Goal: Task Accomplishment & Management: Use online tool/utility

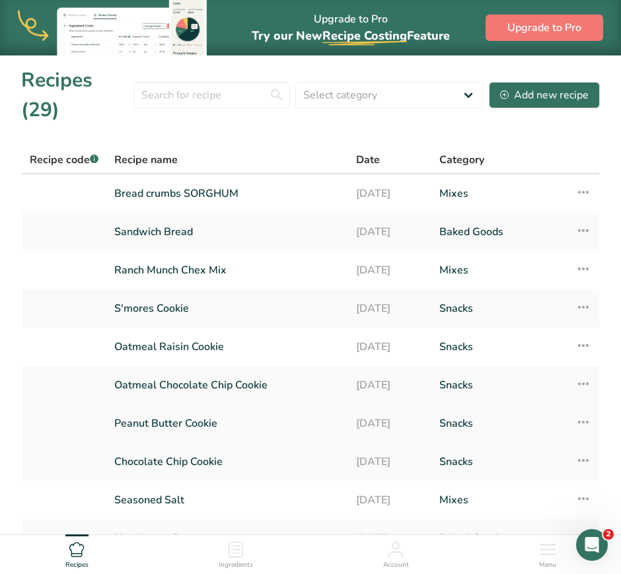
click at [581, 417] on icon at bounding box center [584, 422] width 16 height 24
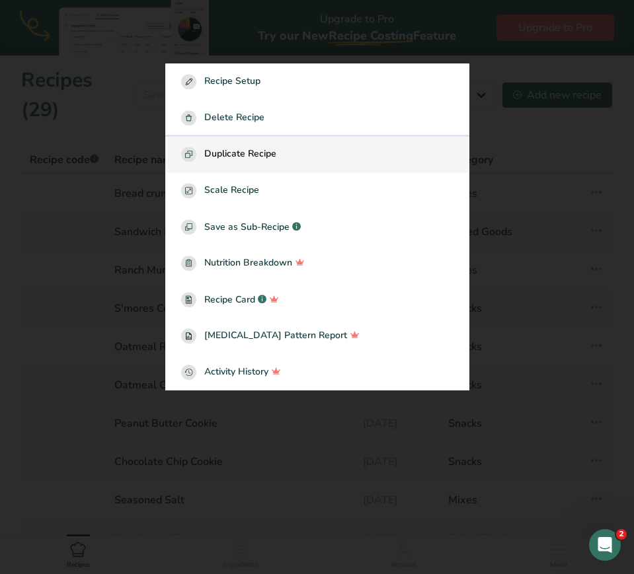
click at [243, 149] on span "Duplicate Recipe" at bounding box center [240, 154] width 72 height 15
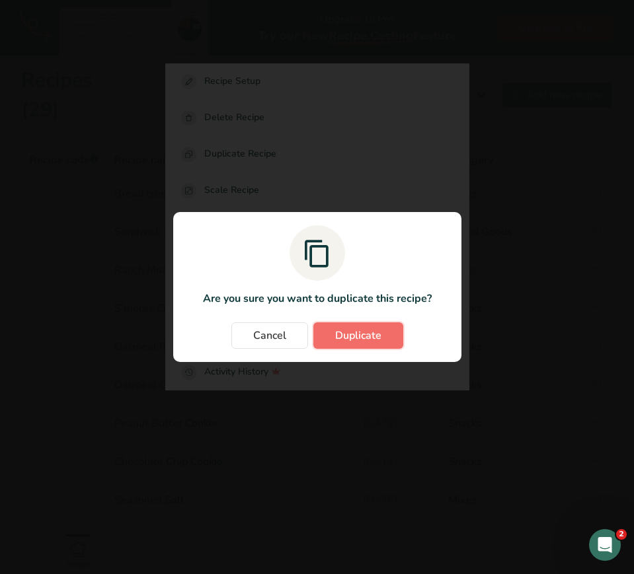
click at [342, 327] on button "Duplicate" at bounding box center [358, 336] width 90 height 26
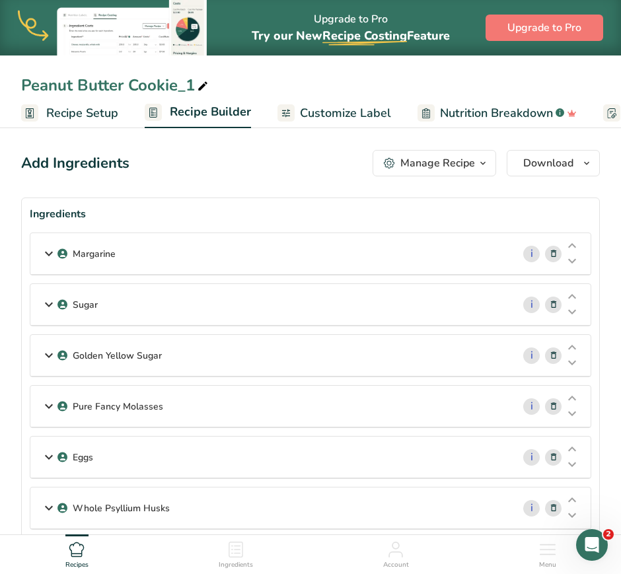
click at [112, 90] on div "Peanut Butter Cookie_1" at bounding box center [116, 85] width 190 height 24
click at [26, 77] on input "Peanut Butter Cookie_1" at bounding box center [310, 85] width 579 height 24
click at [250, 90] on input "Egg Free Peanut Butter Cookie_1" at bounding box center [310, 85] width 579 height 24
click at [295, 91] on input "Egg Free Peanut Butter Cookie" at bounding box center [310, 85] width 579 height 24
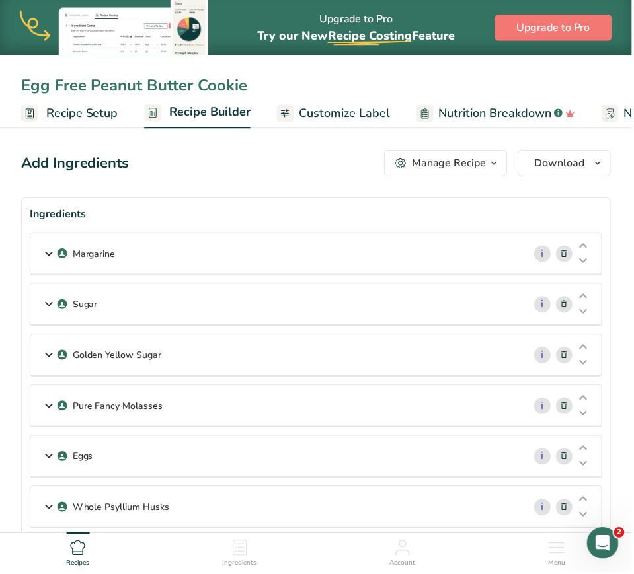
type input "Egg Free Peanut Butter Cookie"
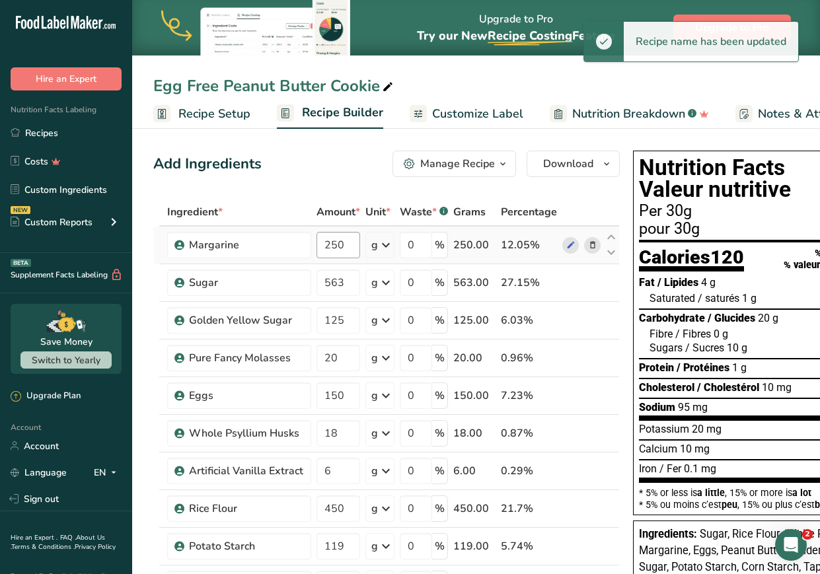
click at [350, 253] on tbody "Margarine 250 g Weight Units g kg mg See more Volume Units l Volume units requi…" at bounding box center [386, 574] width 465 height 695
click at [347, 248] on input "250" at bounding box center [339, 245] width 44 height 26
drag, startPoint x: 348, startPoint y: 246, endPoint x: 256, endPoint y: 240, distance: 92.1
click at [256, 240] on tr "Margarine 250 g Weight Units g kg mg See more Volume Units l Volume units requi…" at bounding box center [386, 246] width 465 height 38
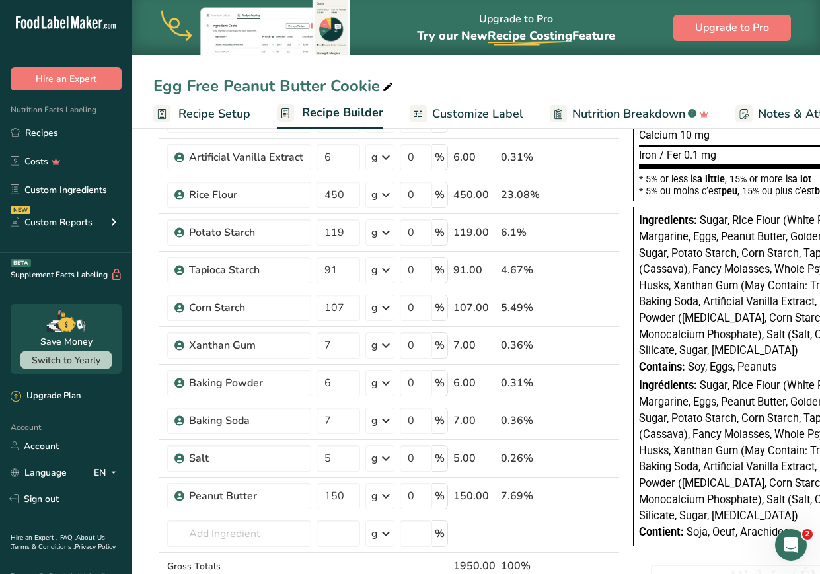
scroll to position [325, 0]
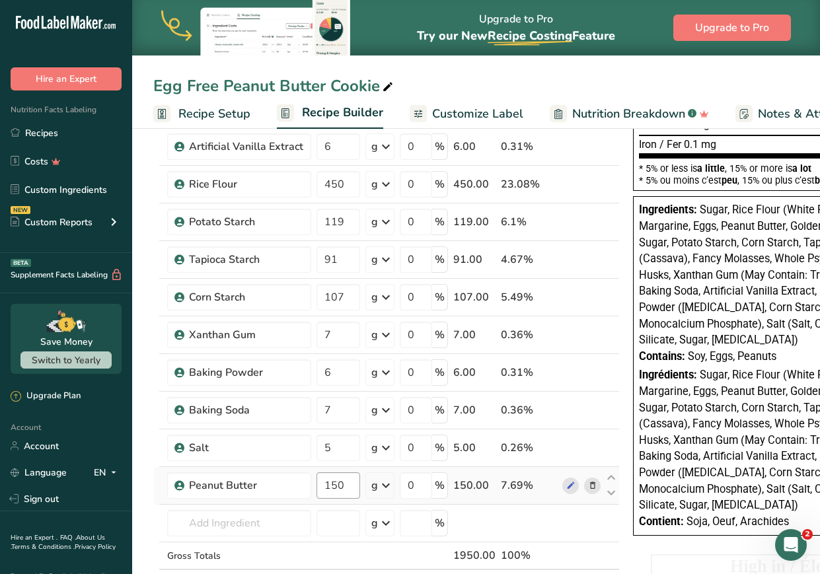
type input "126"
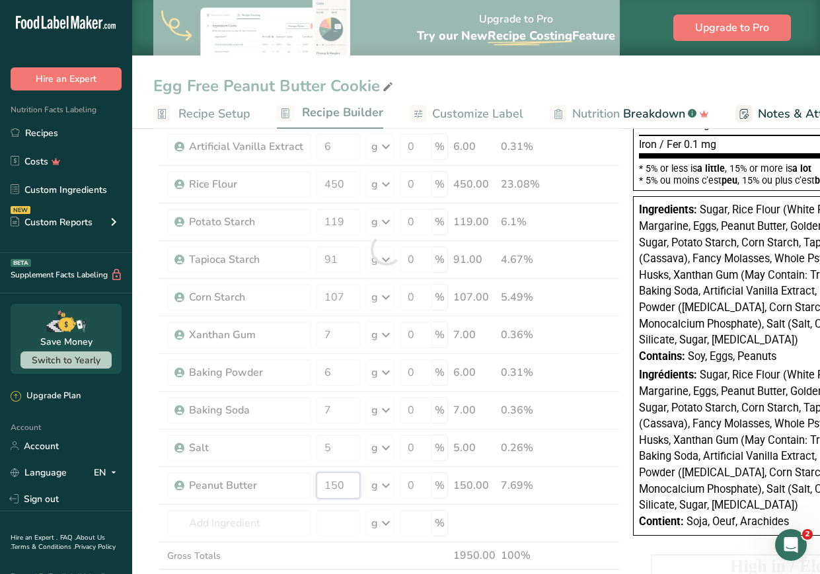
drag, startPoint x: 346, startPoint y: 489, endPoint x: 303, endPoint y: 481, distance: 43.8
click at [303, 481] on div "Ingredient * Amount * Unit * Waste * .a-a{fill:#347362;}.b-a{fill:#fff;} Grams …" at bounding box center [386, 250] width 467 height 752
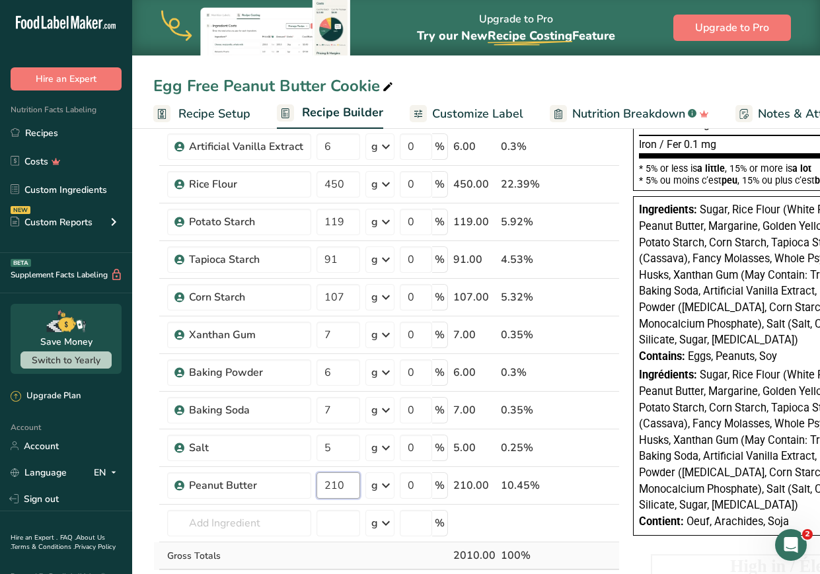
type input "210"
click at [563, 544] on div "Ingredient * Amount * Unit * Waste * .a-a{fill:#347362;}.b-a{fill:#fff;} Grams …" at bounding box center [386, 250] width 467 height 752
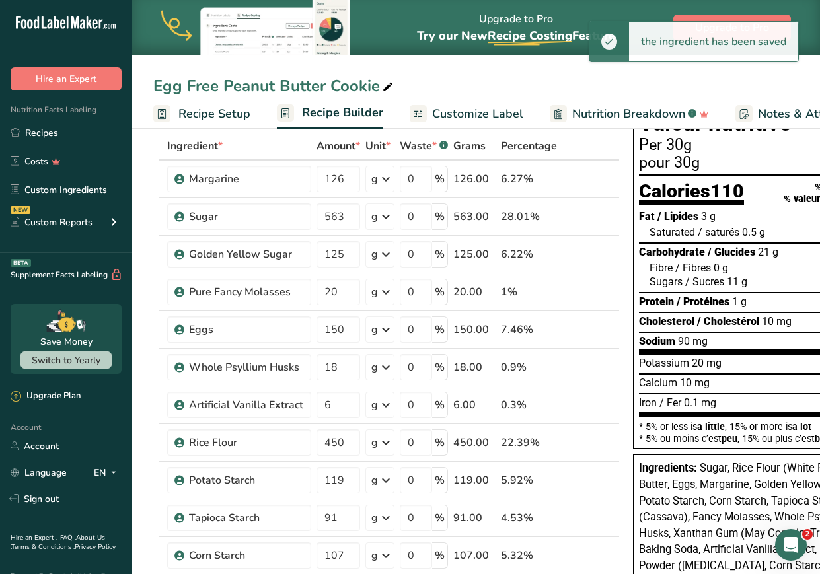
scroll to position [61, 0]
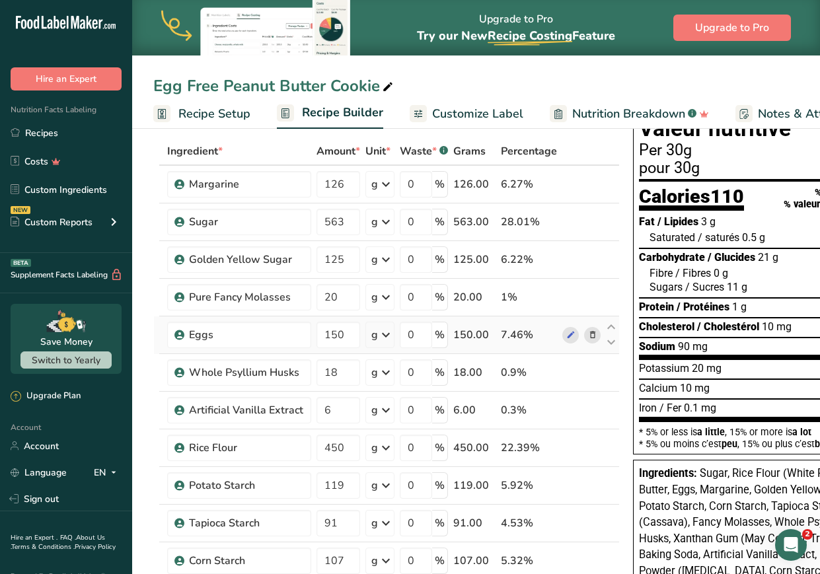
click at [596, 338] on span at bounding box center [593, 335] width 16 height 16
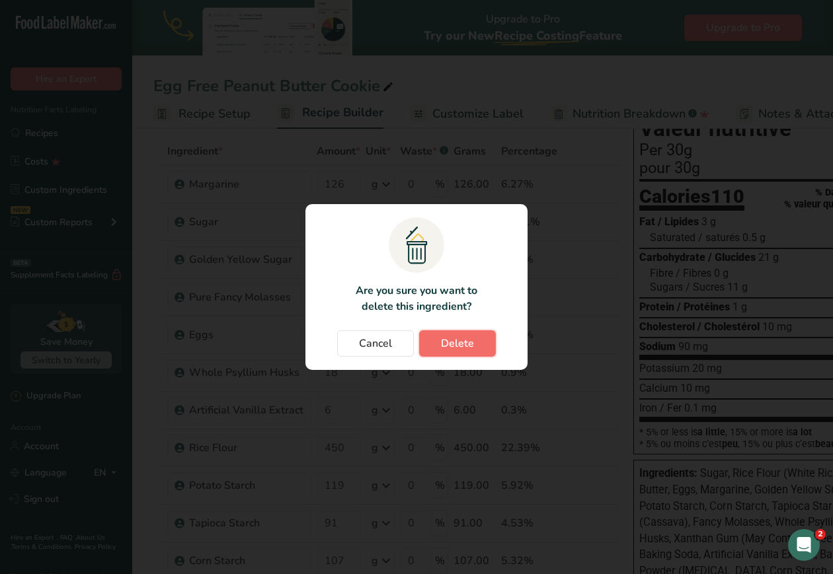
click at [477, 342] on button "Delete" at bounding box center [457, 343] width 77 height 26
type input "18"
type input "6"
type input "450"
type input "119"
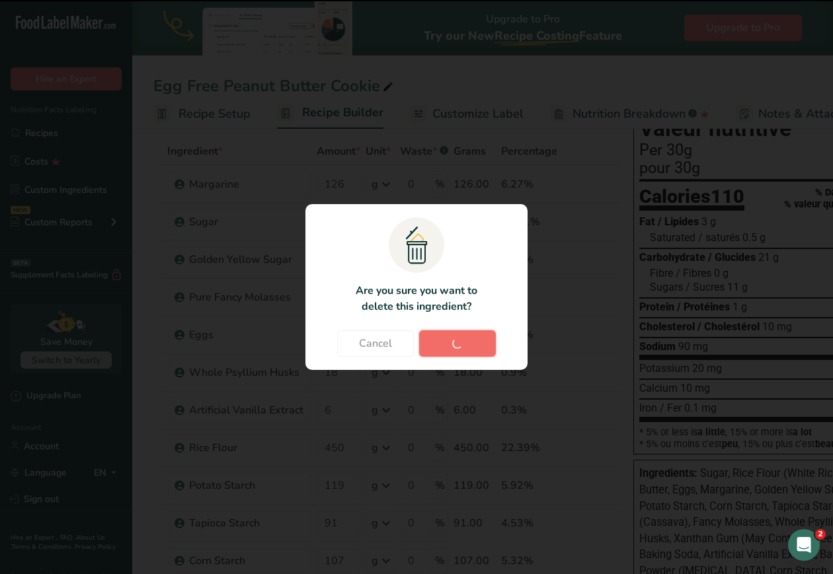
type input "91"
type input "107"
type input "7"
type input "6"
type input "7"
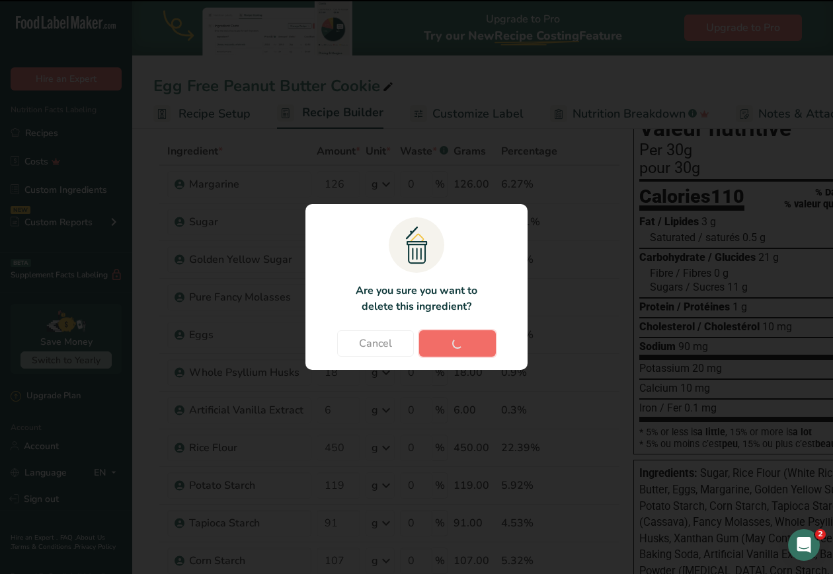
type input "5"
type input "210"
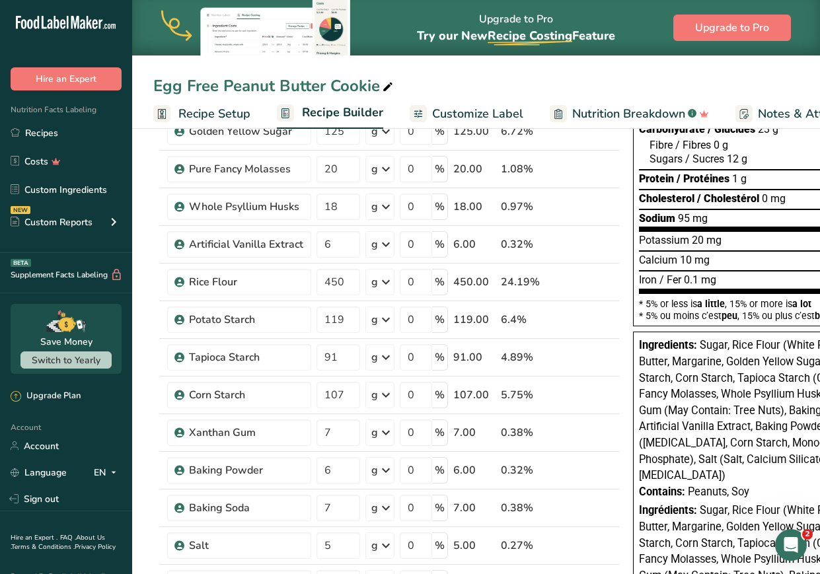
scroll to position [324, 0]
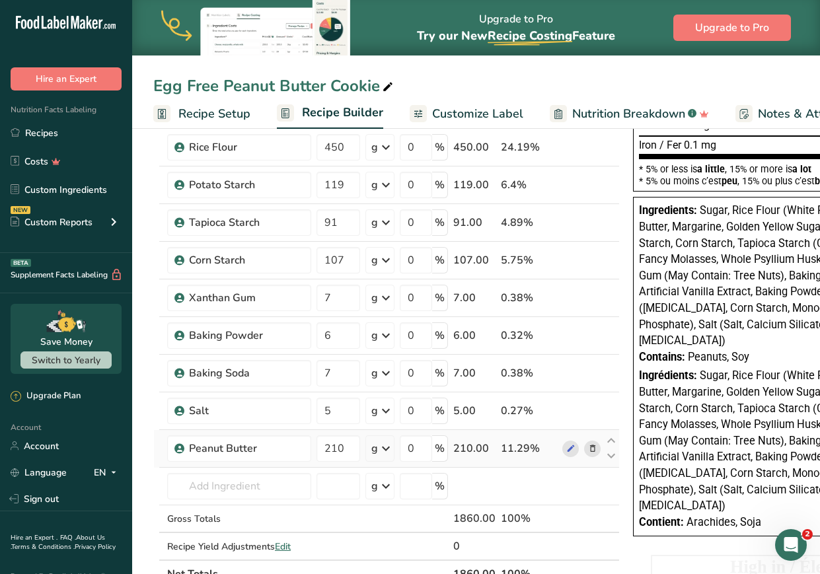
drag, startPoint x: 549, startPoint y: 454, endPoint x: 574, endPoint y: 433, distance: 32.8
click at [574, 433] on tr "Peanut Butter 210 g Weight Units g kg mg See more Volume Units l Volume units r…" at bounding box center [386, 449] width 465 height 38
click at [607, 438] on icon at bounding box center [611, 441] width 16 height 10
type input "210"
type input "5"
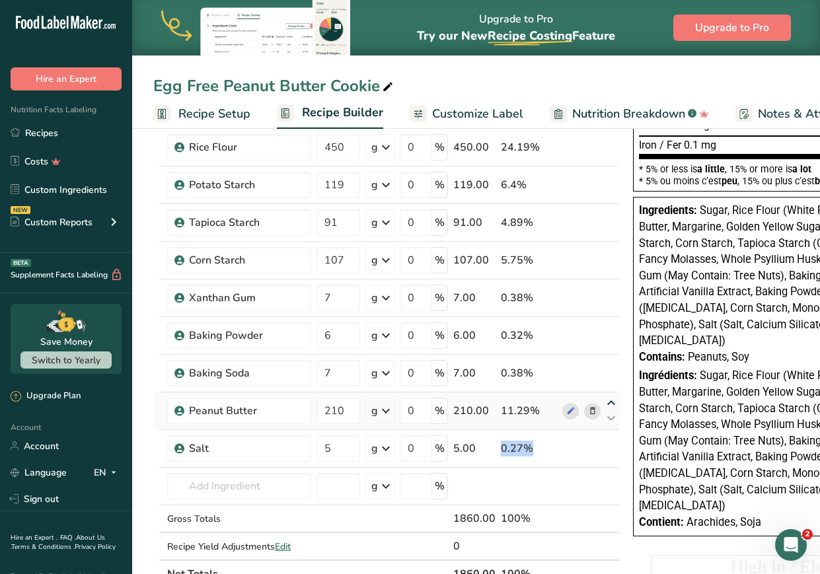
click at [611, 401] on icon at bounding box center [611, 404] width 16 height 10
type input "210"
type input "7"
click at [605, 362] on icon at bounding box center [611, 366] width 16 height 10
type input "210"
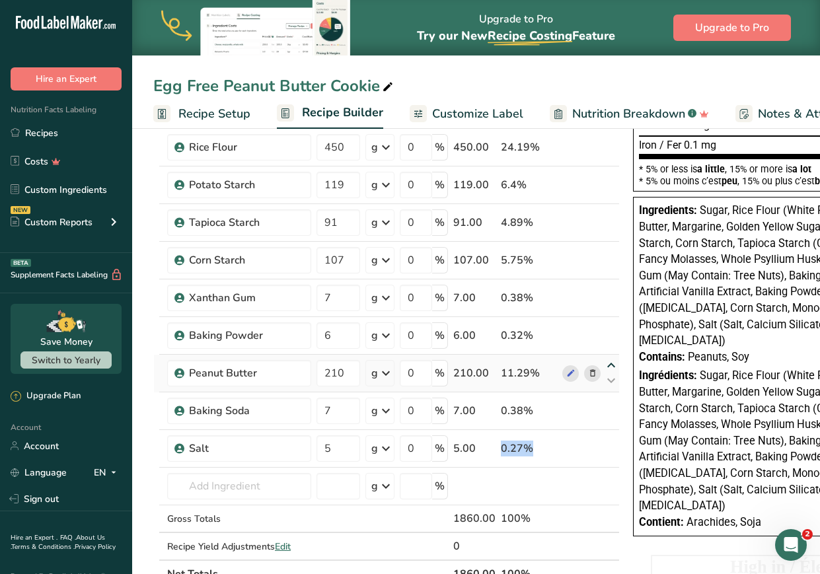
type input "6"
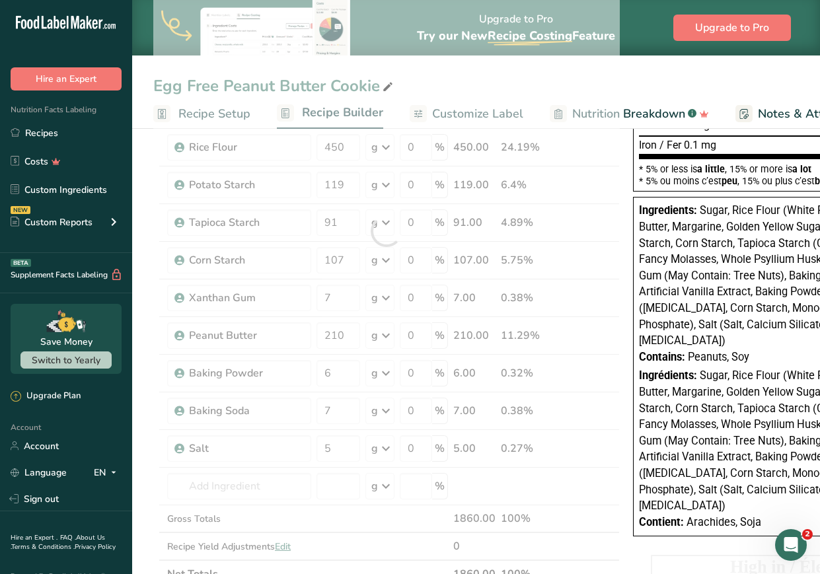
click at [608, 321] on div at bounding box center [386, 231] width 467 height 714
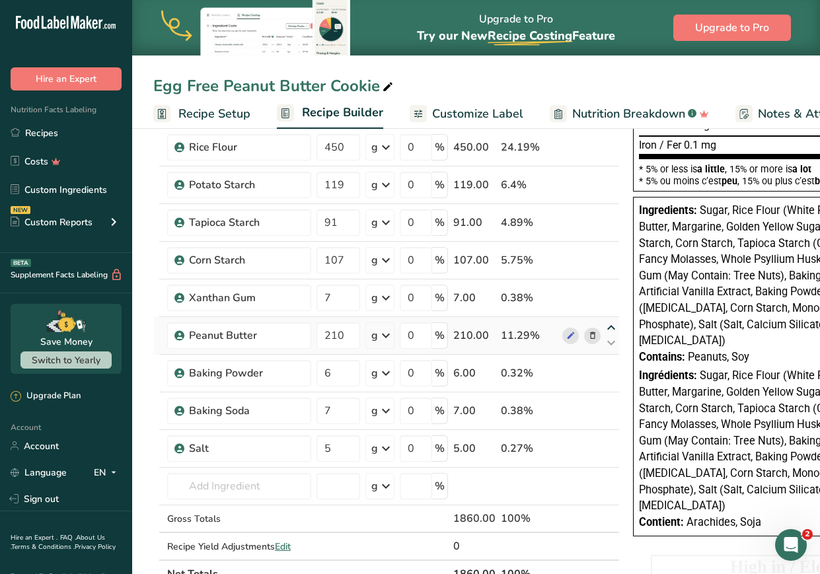
click at [611, 325] on icon at bounding box center [611, 328] width 16 height 10
type input "210"
type input "7"
click at [608, 289] on icon at bounding box center [611, 291] width 16 height 10
type input "210"
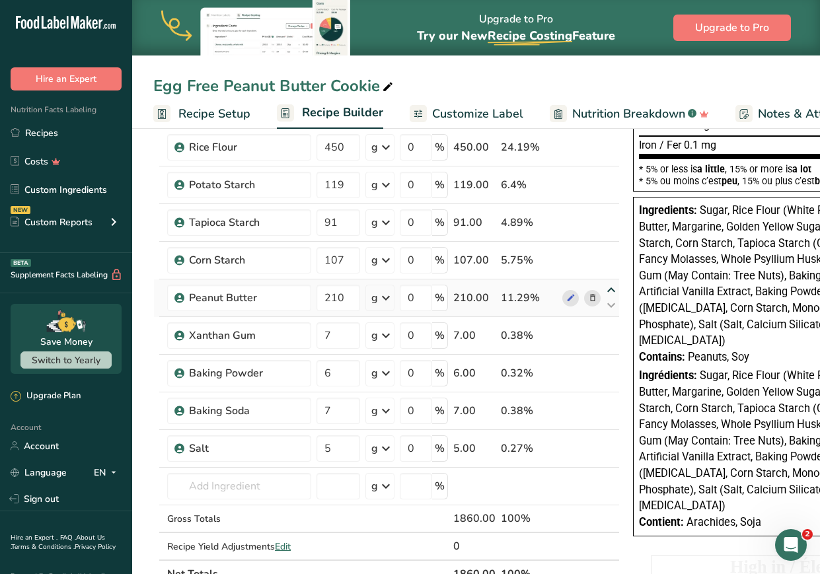
type input "107"
click at [609, 252] on icon at bounding box center [611, 253] width 16 height 10
type input "210"
type input "91"
click at [611, 212] on div "Ingredient * Amount * Unit * Waste * .a-a{fill:#347362;}.b-a{fill:#fff;} Grams …" at bounding box center [386, 231] width 467 height 714
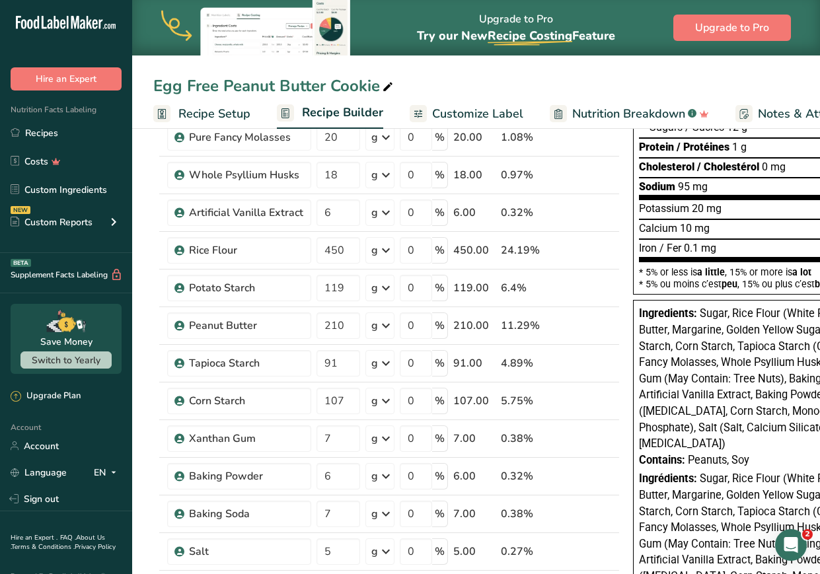
scroll to position [207, 0]
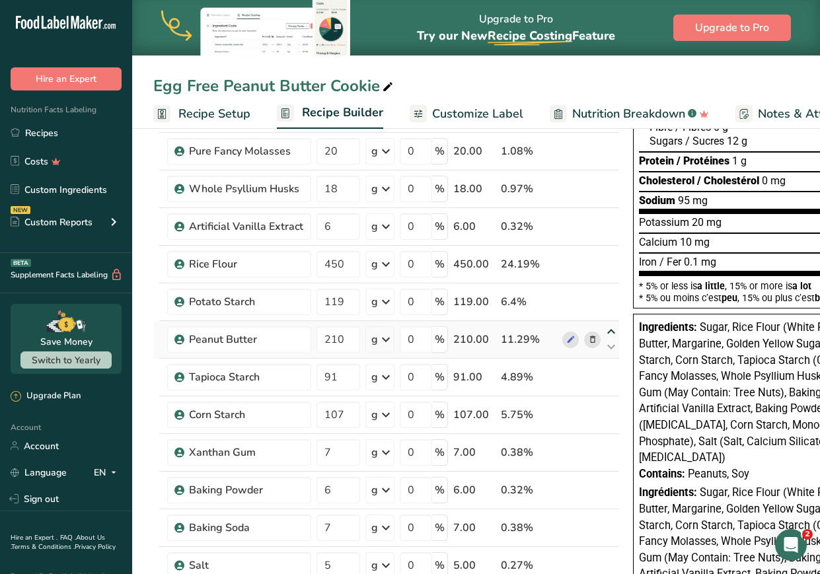
click at [612, 328] on icon at bounding box center [611, 332] width 16 height 10
type input "210"
type input "119"
click at [613, 294] on icon at bounding box center [611, 295] width 16 height 10
type input "210"
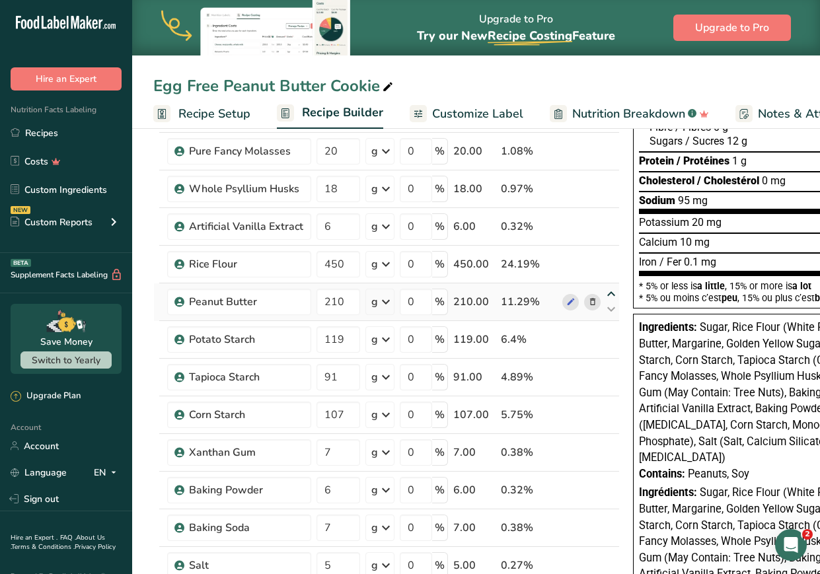
type input "450"
click at [613, 256] on icon at bounding box center [611, 257] width 16 height 10
type input "210"
type input "6"
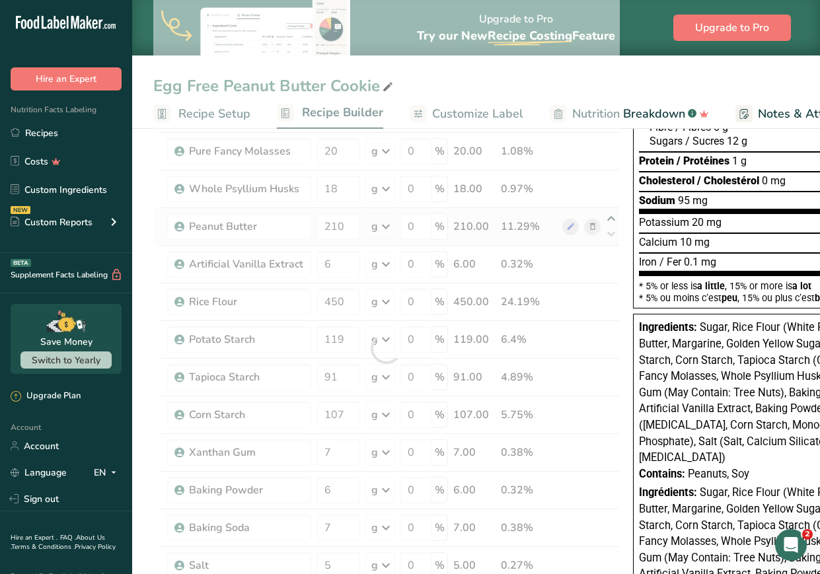
click at [610, 217] on div at bounding box center [386, 348] width 467 height 714
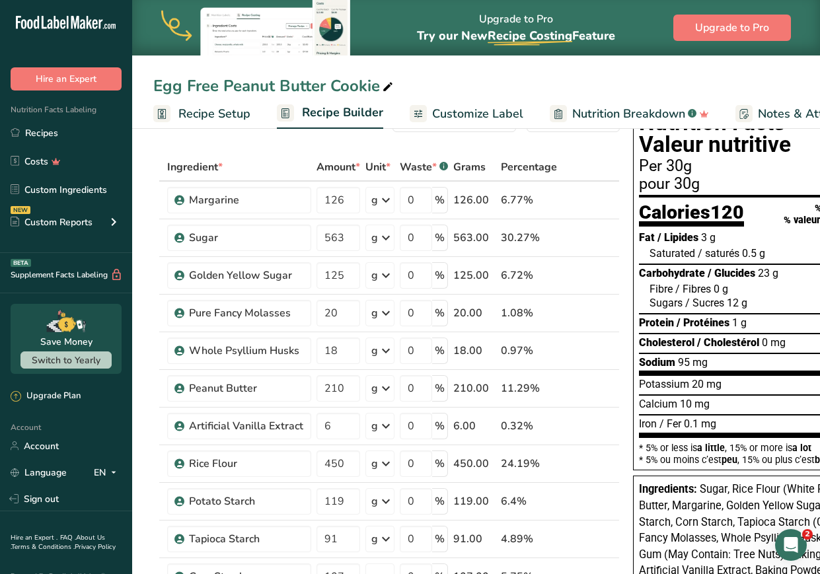
scroll to position [42, 0]
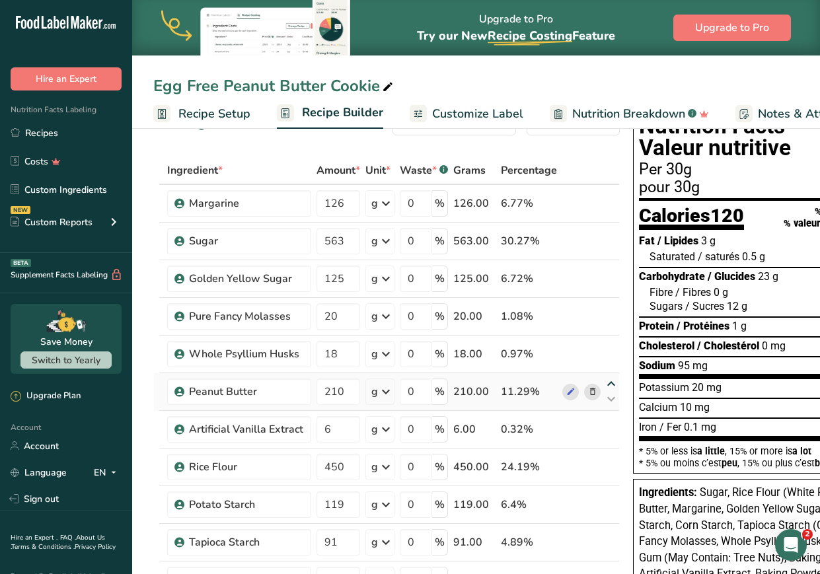
click at [605, 381] on icon at bounding box center [611, 384] width 16 height 10
type input "210"
type input "18"
click at [611, 346] on icon at bounding box center [611, 347] width 16 height 10
type input "210"
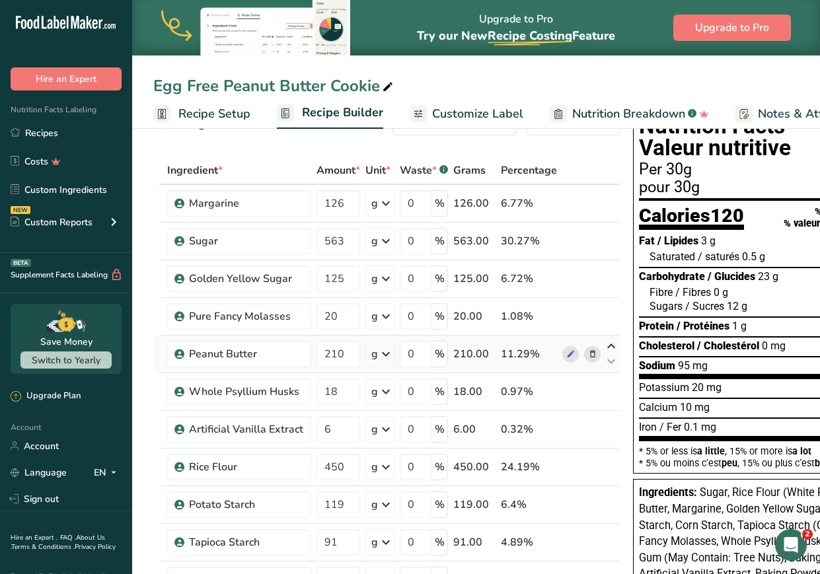
type input "20"
click at [611, 309] on icon at bounding box center [611, 309] width 16 height 10
type input "210"
type input "125"
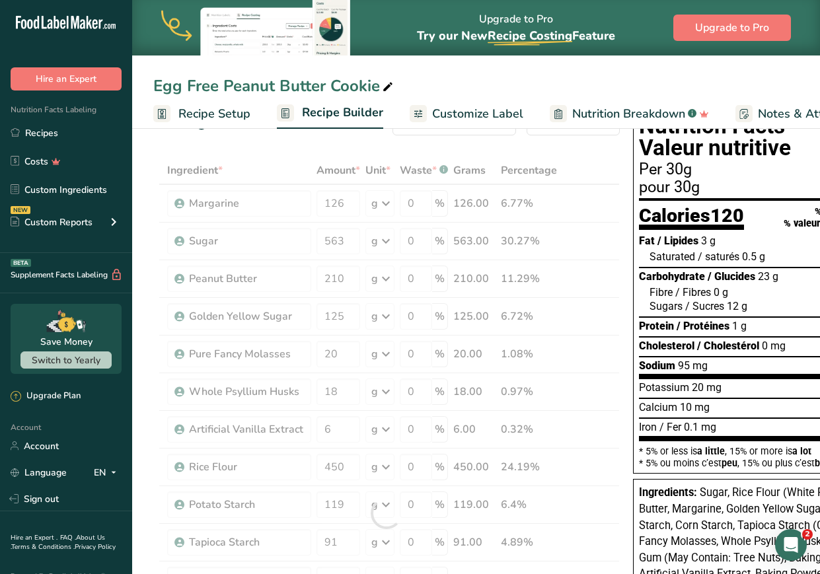
click at [609, 272] on div at bounding box center [386, 514] width 467 height 714
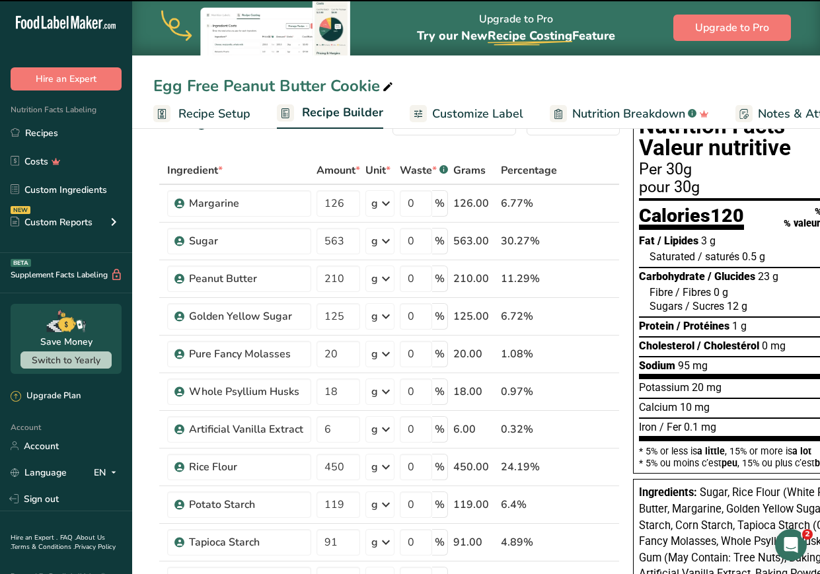
scroll to position [0, 0]
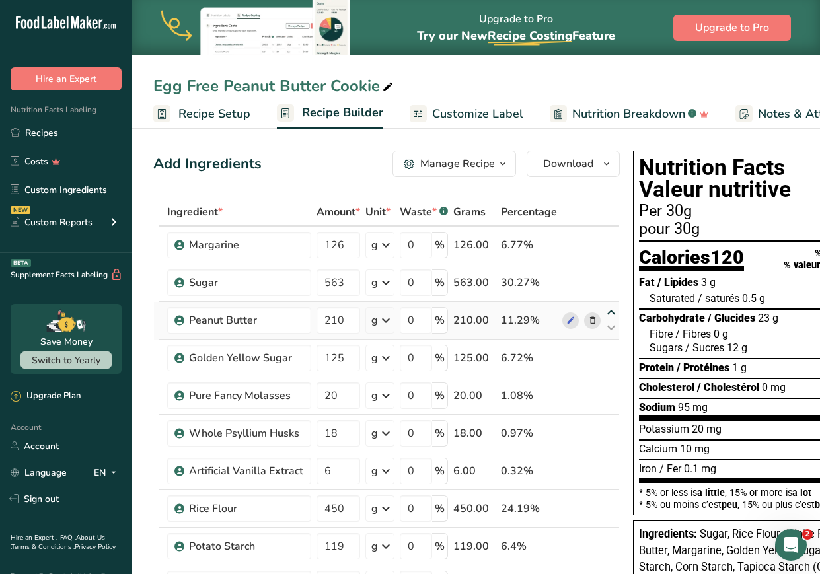
click at [608, 310] on icon at bounding box center [611, 313] width 16 height 10
type input "210"
drag, startPoint x: 349, startPoint y: 327, endPoint x: 288, endPoint y: 316, distance: 62.5
click at [288, 316] on tr "Sugar 563 g Weight Units g kg mg See more Volume Units l Volume units require a…" at bounding box center [386, 321] width 465 height 38
type input "385"
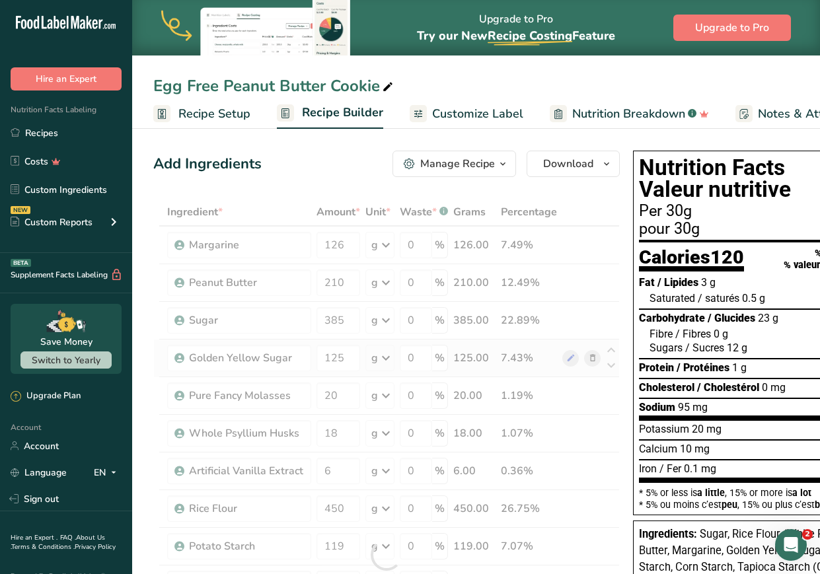
click at [592, 360] on div "Ingredient * Amount * Unit * Waste * .a-a{fill:#347362;}.b-a{fill:#fff;} Grams …" at bounding box center [386, 555] width 467 height 714
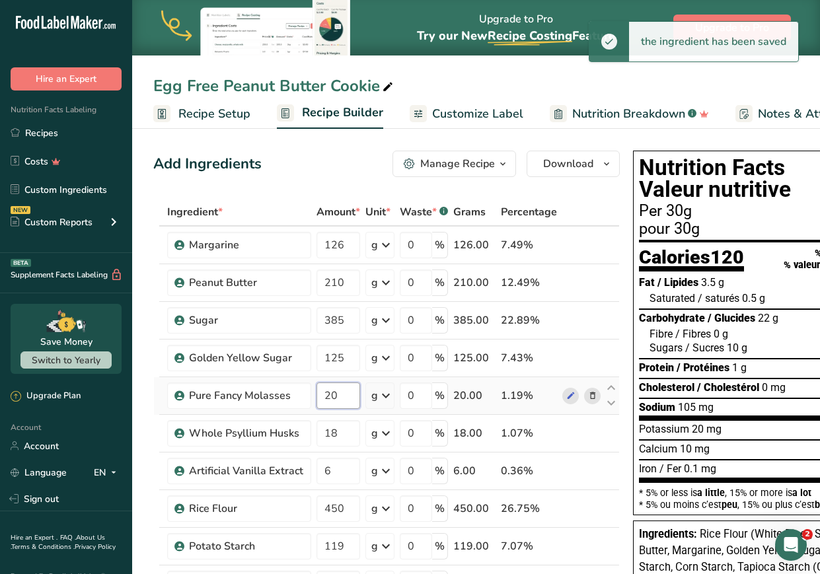
drag, startPoint x: 334, startPoint y: 391, endPoint x: 312, endPoint y: 391, distance: 22.5
click at [312, 391] on tr "Pure Fancy Molasses 20 g Weight Units g kg mg See more Volume Units l Volume un…" at bounding box center [386, 396] width 465 height 38
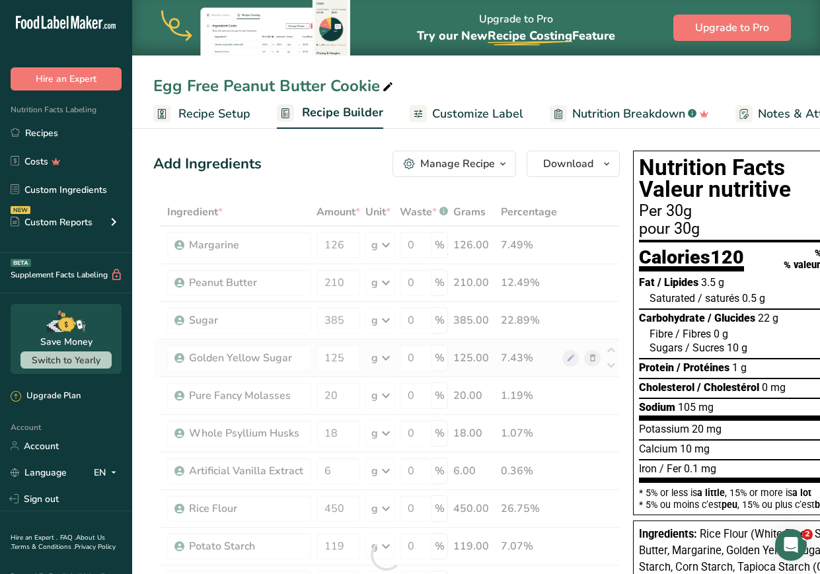
click at [594, 360] on div "Ingredient * Amount * Unit * Waste * .a-a{fill:#347362;}.b-a{fill:#fff;} Grams …" at bounding box center [386, 555] width 467 height 714
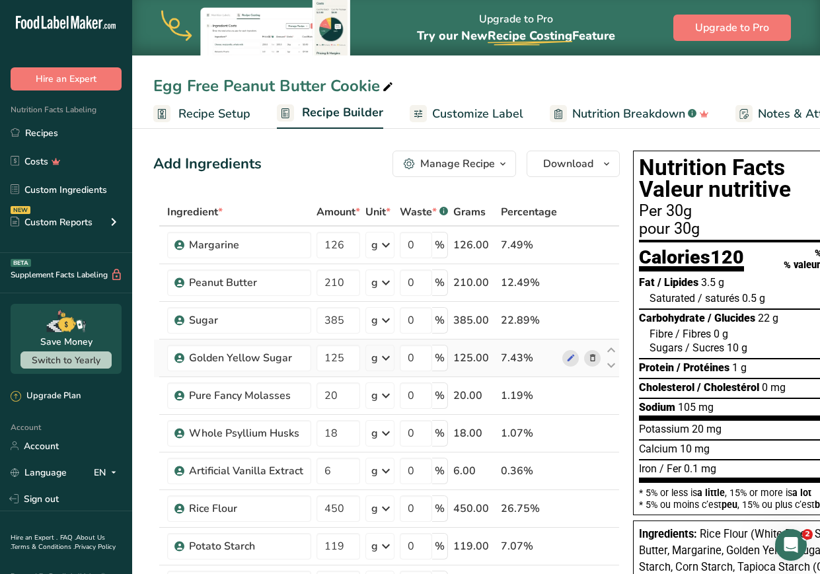
click at [588, 357] on icon at bounding box center [592, 359] width 9 height 14
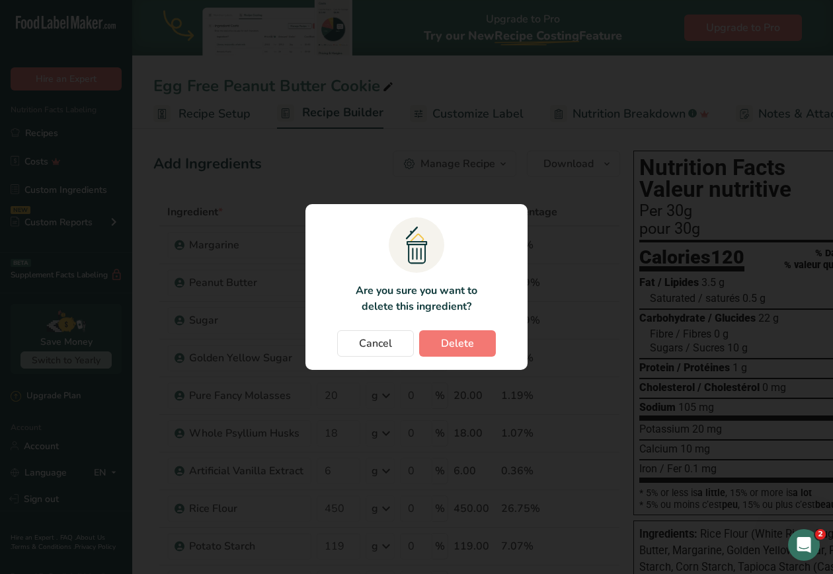
click at [496, 343] on div "Cancel [GEOGRAPHIC_DATA]" at bounding box center [417, 343] width 196 height 26
click at [479, 344] on button "Delete" at bounding box center [457, 343] width 77 height 26
type input "20"
type input "18"
type input "6"
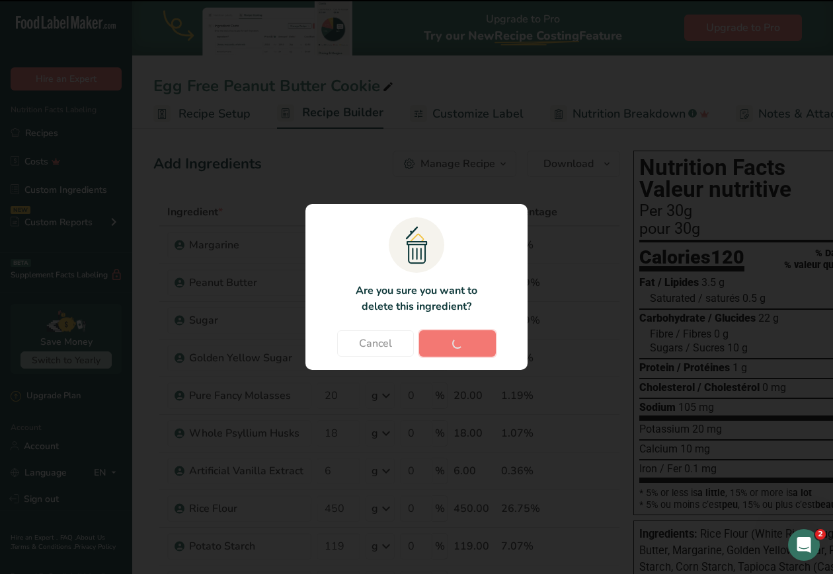
type input "450"
type input "119"
type input "91"
type input "107"
type input "7"
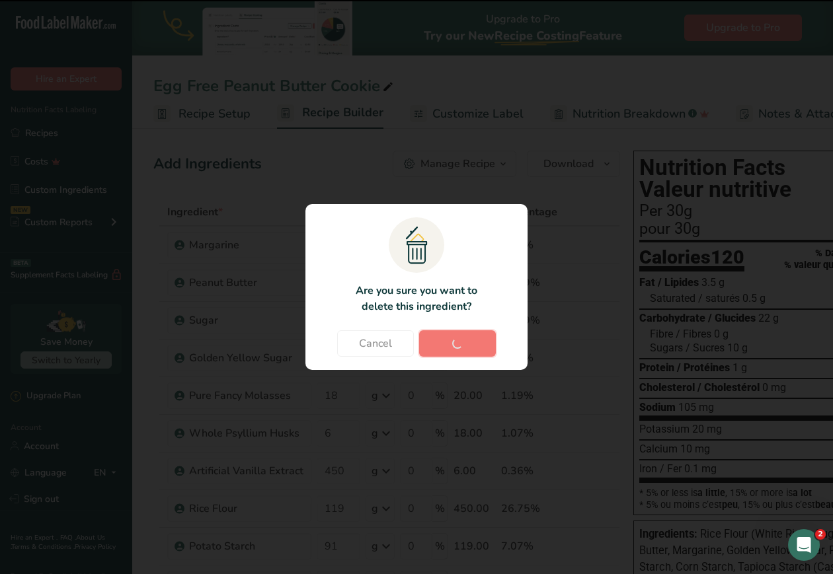
type input "6"
type input "7"
type input "5"
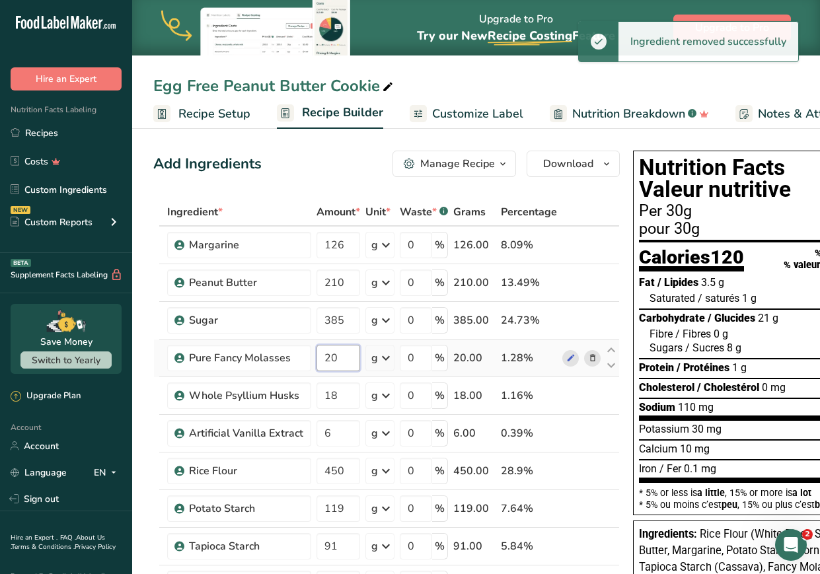
click at [344, 363] on input "20" at bounding box center [339, 358] width 44 height 26
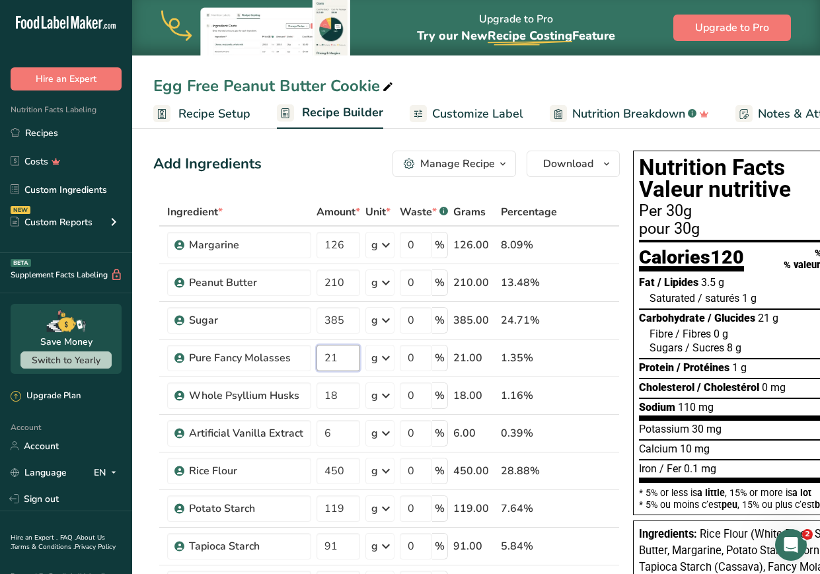
type input "21"
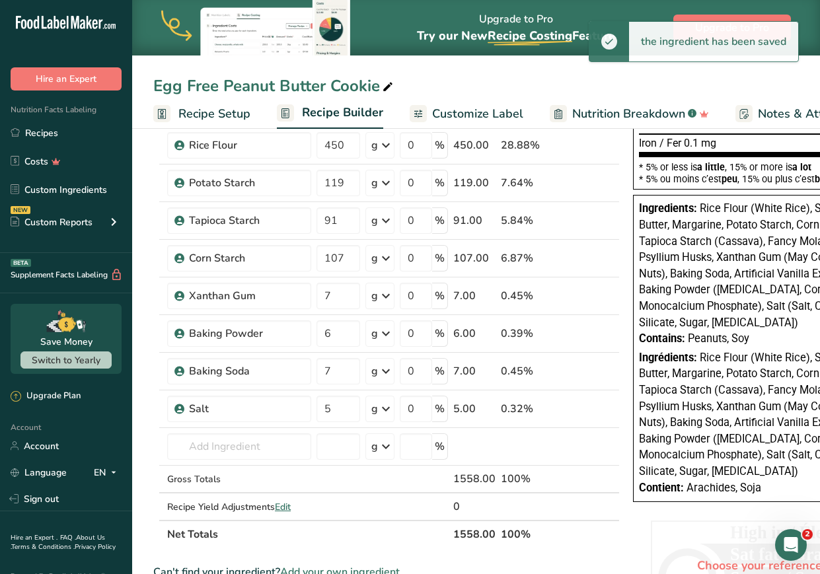
scroll to position [348, 0]
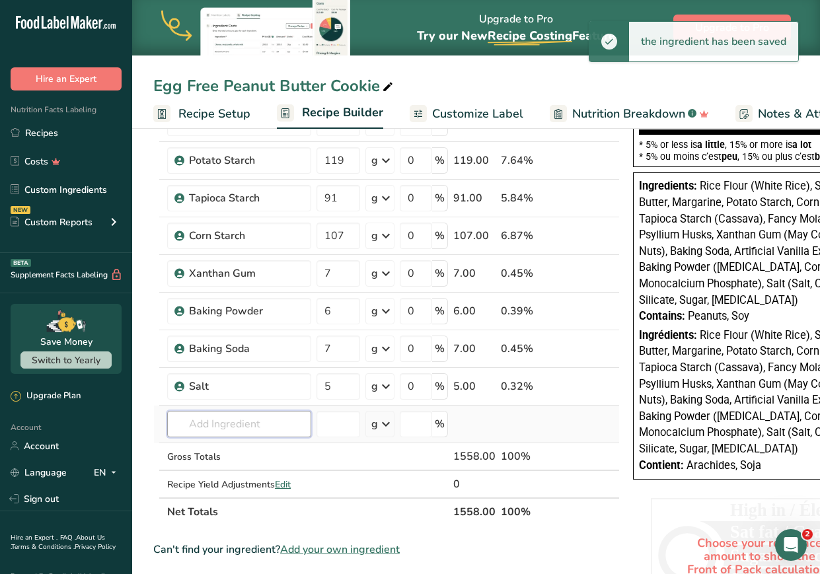
click at [204, 424] on input "text" at bounding box center [239, 424] width 144 height 26
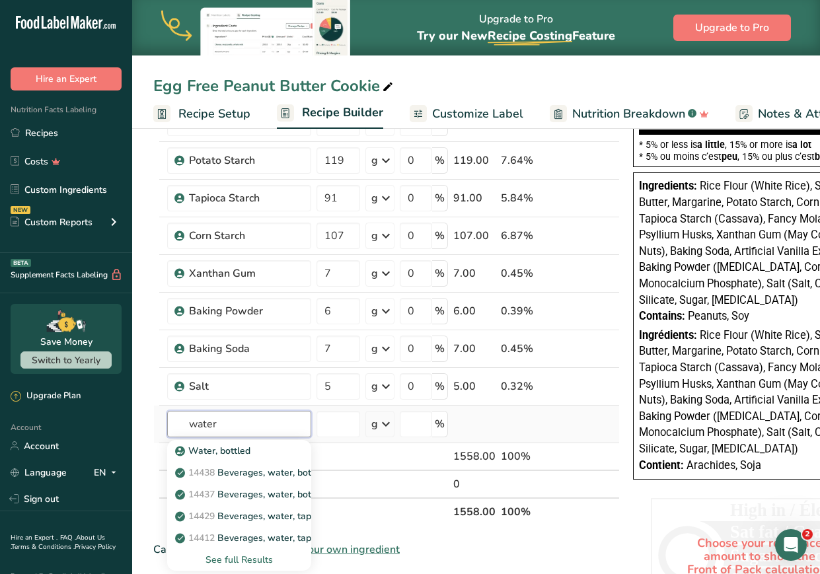
type input "water"
click at [251, 561] on div "See full Results" at bounding box center [239, 560] width 123 height 14
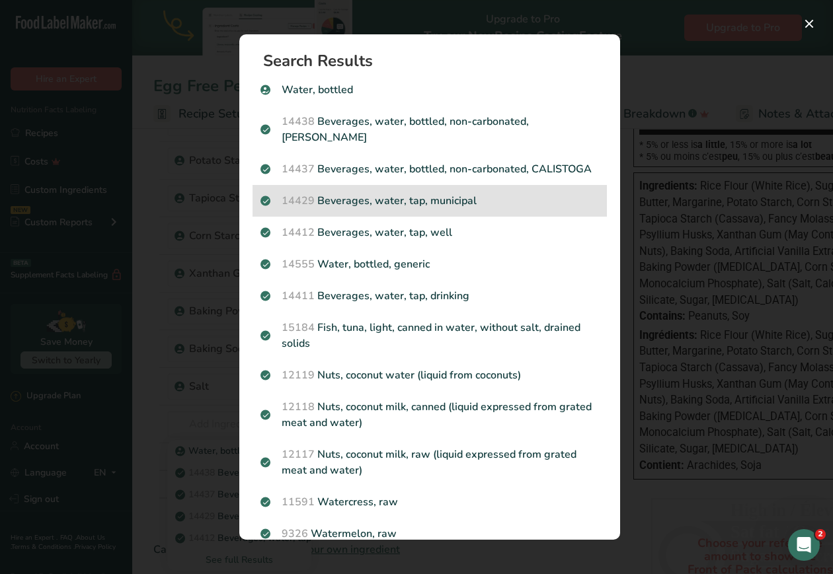
click at [478, 209] on p "14429 [GEOGRAPHIC_DATA], water, tap, municipal" at bounding box center [429, 201] width 338 height 16
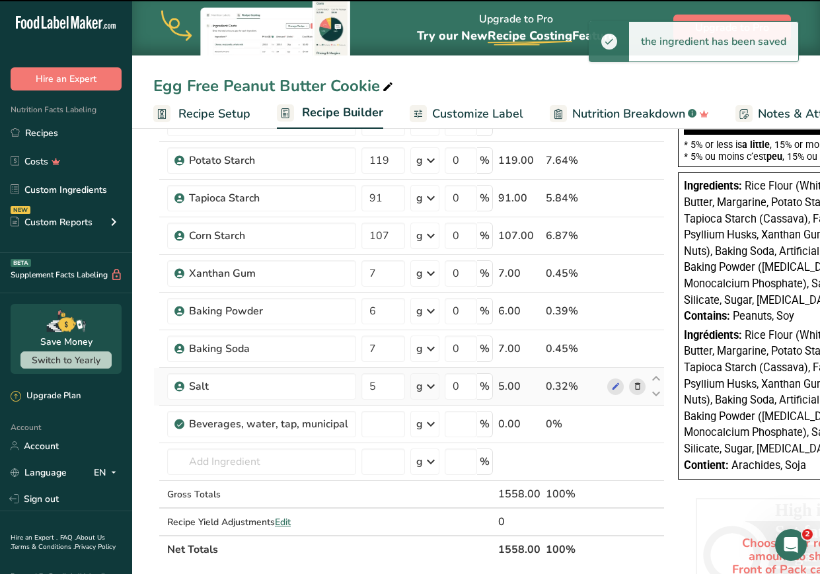
type input "0"
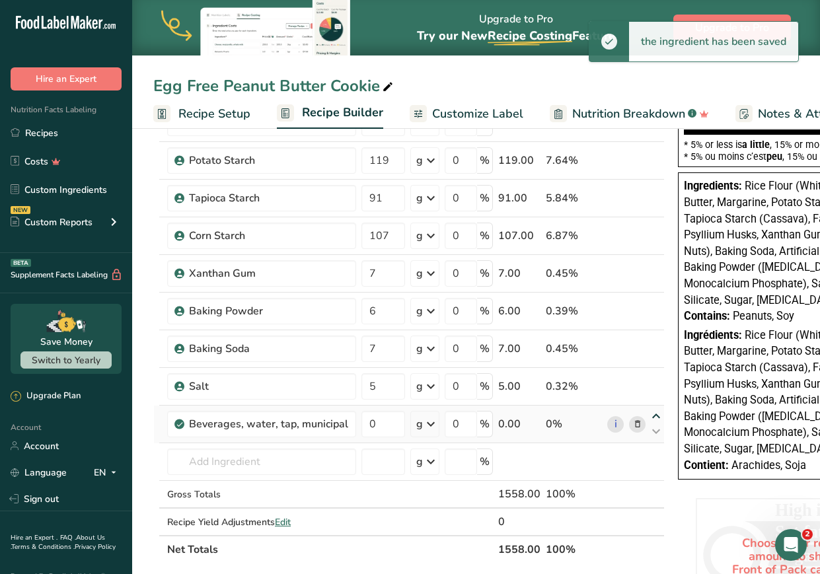
click at [621, 416] on icon at bounding box center [656, 417] width 16 height 10
type input "0"
type input "5"
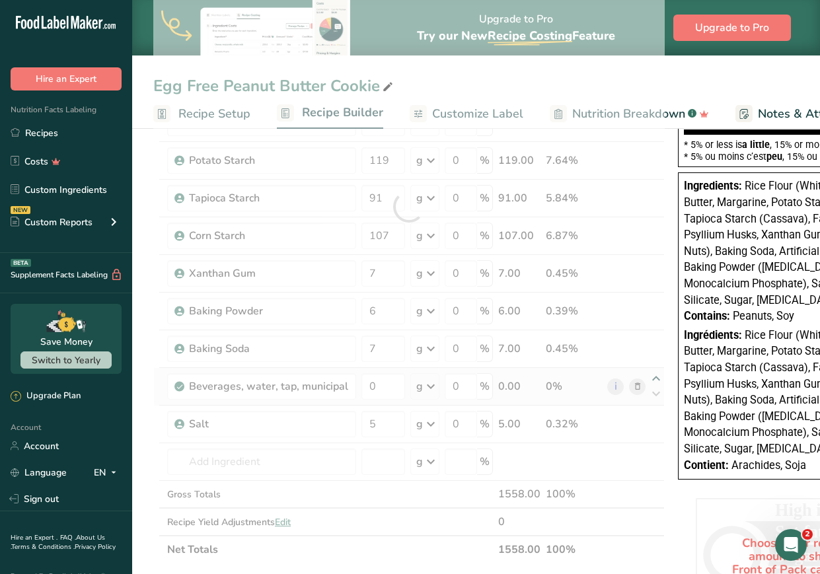
click at [621, 376] on div at bounding box center [409, 207] width 512 height 714
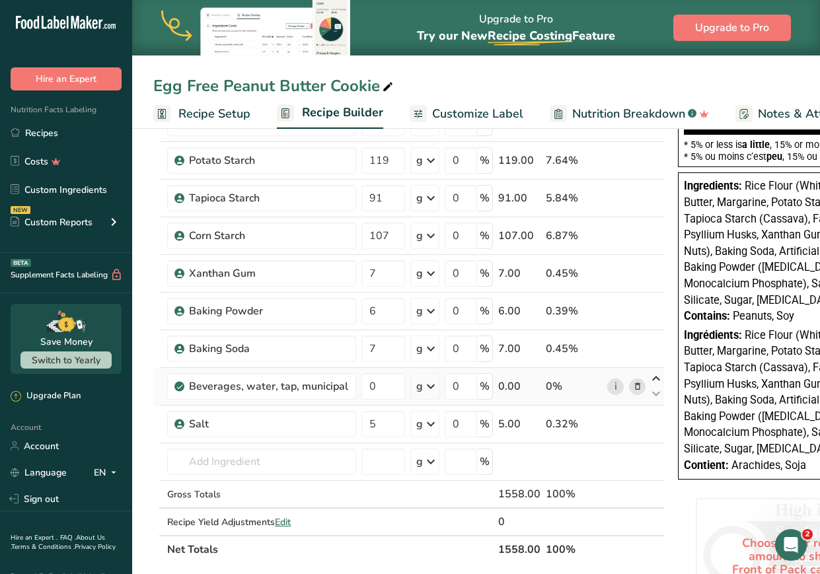
click at [621, 375] on icon at bounding box center [656, 379] width 16 height 10
type input "0"
type input "7"
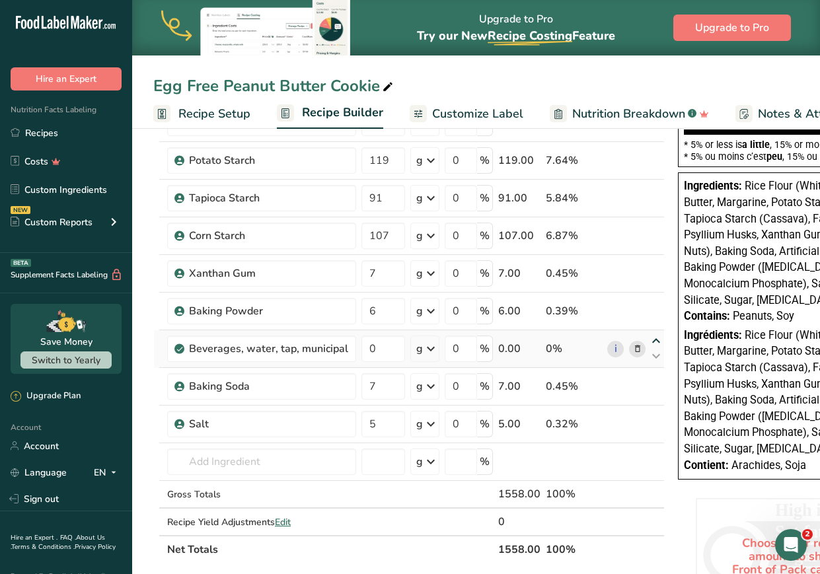
click at [621, 340] on icon at bounding box center [656, 341] width 16 height 10
type input "0"
type input "6"
click at [621, 299] on icon at bounding box center [656, 304] width 16 height 10
type input "0"
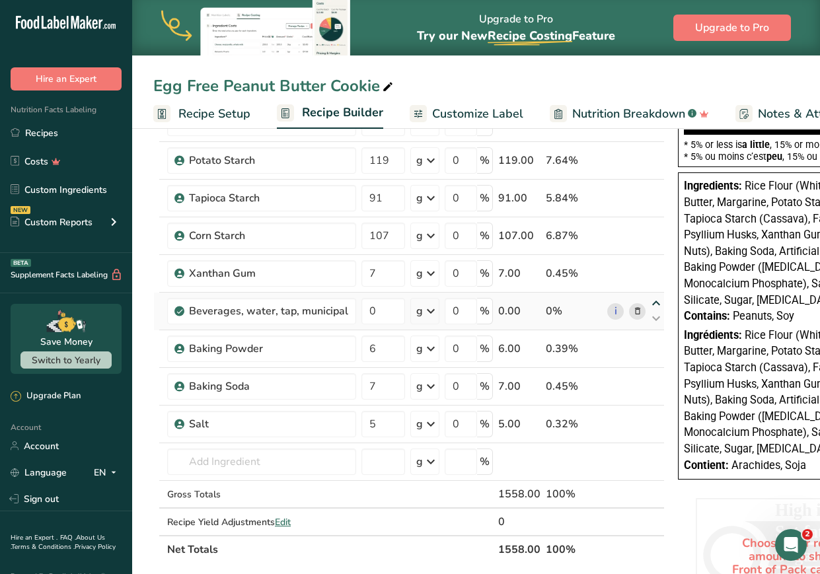
type input "7"
click at [621, 265] on icon at bounding box center [656, 266] width 16 height 10
type input "0"
type input "107"
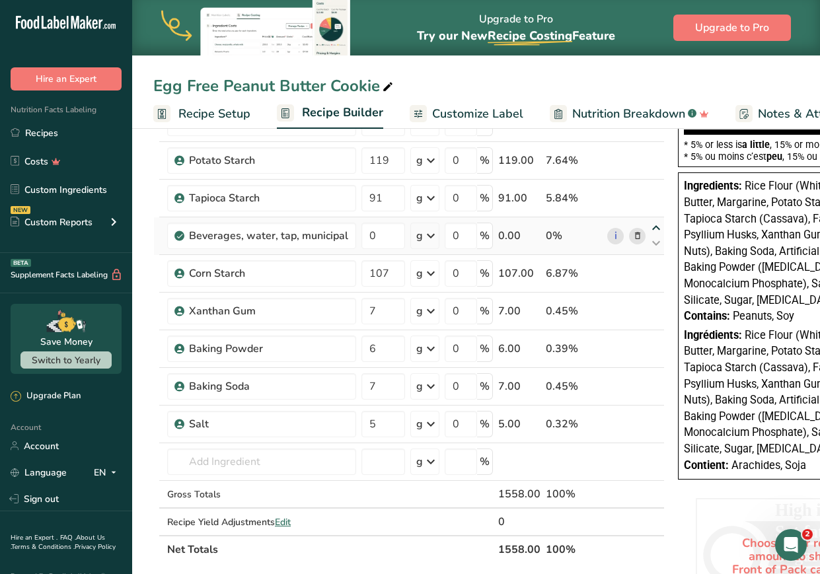
click at [621, 227] on icon at bounding box center [656, 228] width 16 height 10
type input "0"
type input "91"
click at [621, 188] on icon at bounding box center [656, 191] width 16 height 10
type input "0"
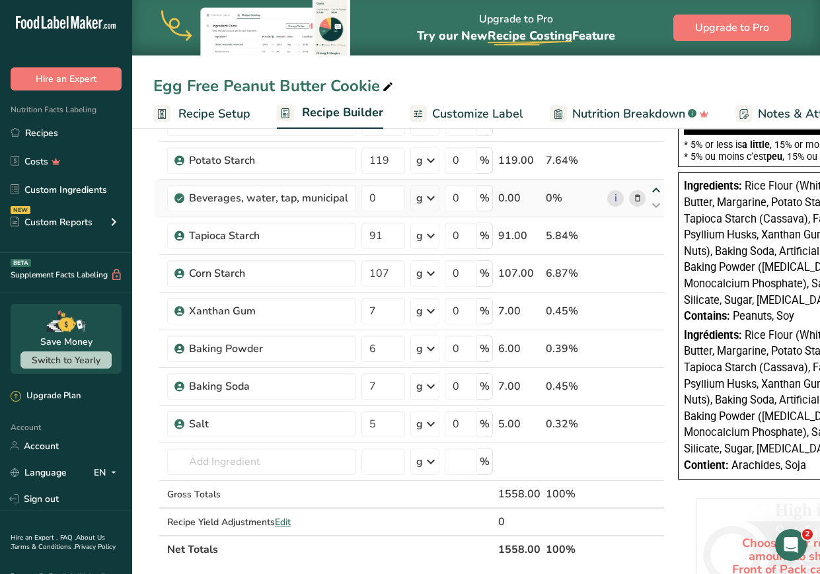
type input "119"
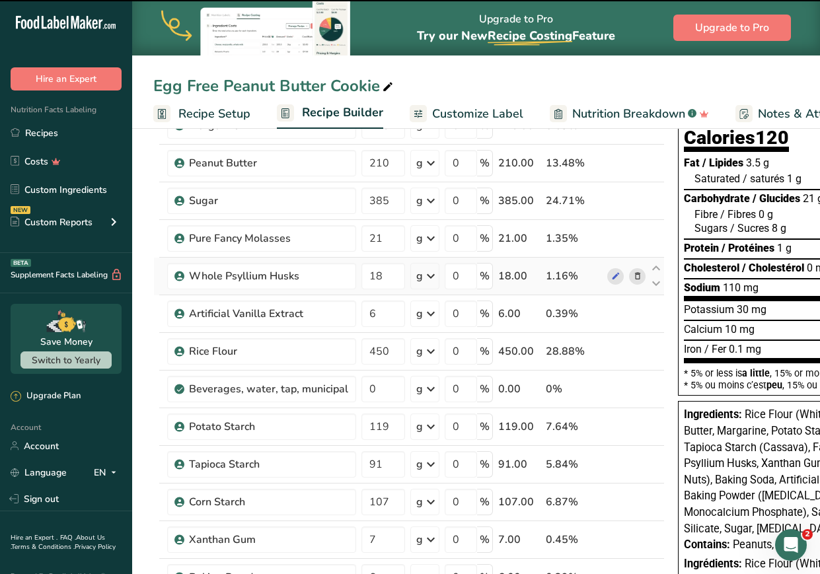
scroll to position [106, 0]
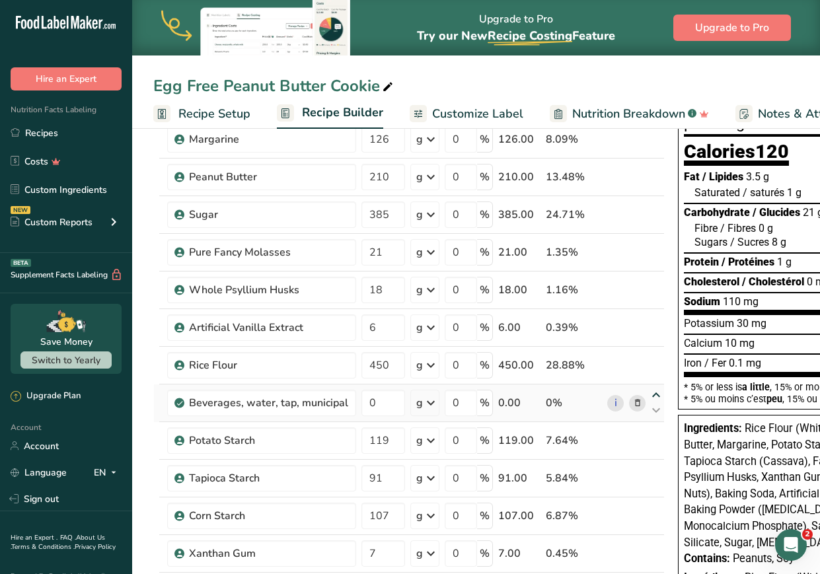
click at [621, 392] on icon at bounding box center [656, 396] width 16 height 10
type input "0"
type input "450"
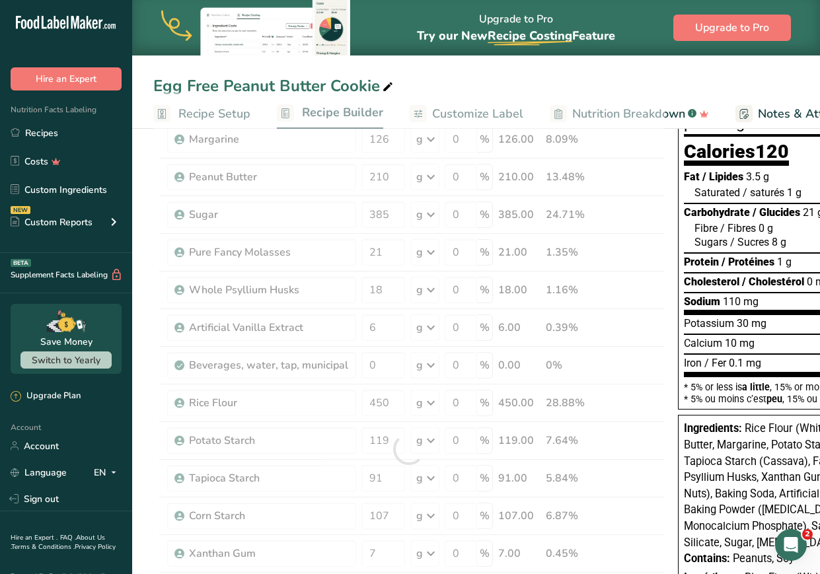
click at [621, 352] on div at bounding box center [409, 450] width 512 height 714
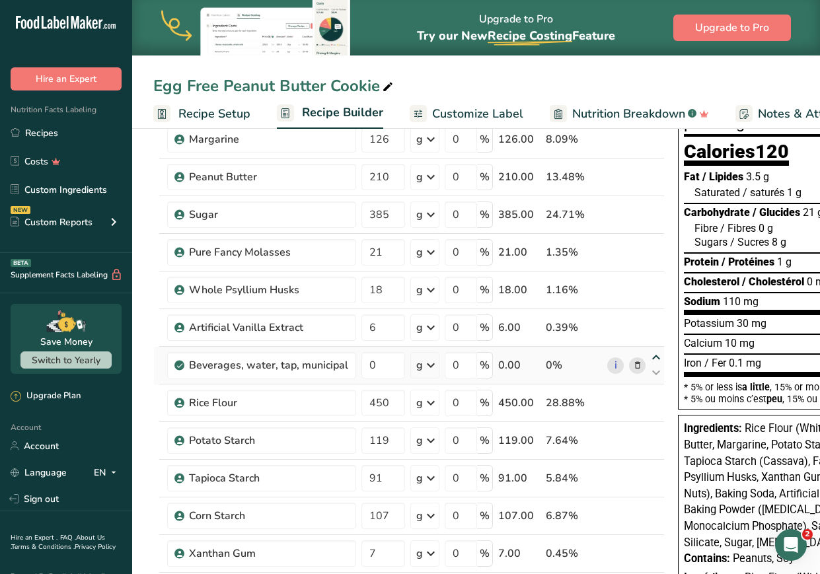
click at [621, 353] on icon at bounding box center [656, 358] width 16 height 10
type input "0"
type input "6"
click at [621, 316] on icon at bounding box center [656, 320] width 16 height 10
type input "0"
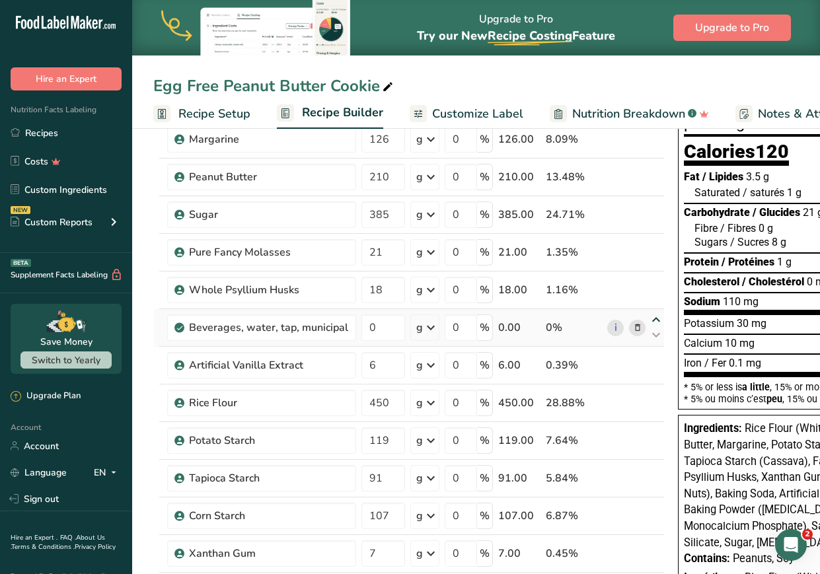
type input "18"
click at [621, 281] on icon at bounding box center [656, 283] width 16 height 10
type input "0"
type input "21"
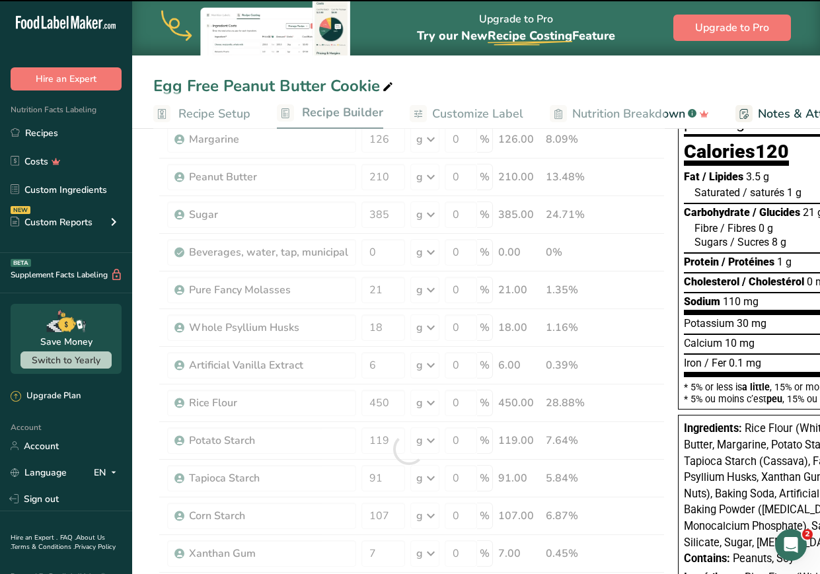
scroll to position [0, 0]
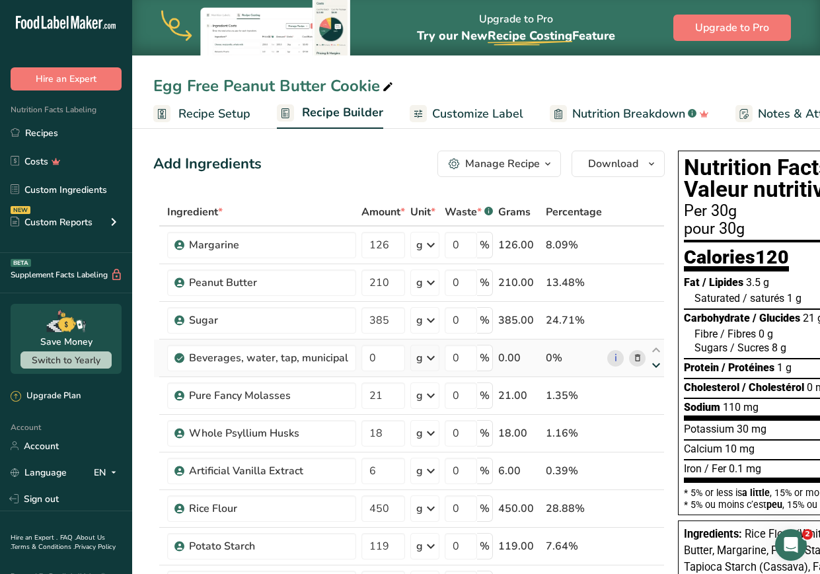
click at [621, 364] on icon at bounding box center [656, 366] width 16 height 10
type input "21"
type input "0"
click at [621, 460] on icon at bounding box center [656, 464] width 16 height 10
type input "6"
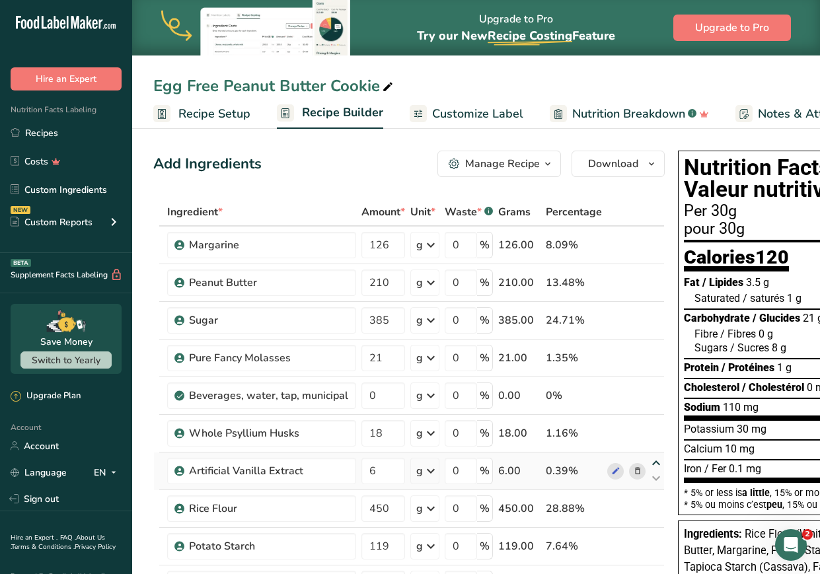
type input "18"
click at [621, 422] on icon at bounding box center [656, 426] width 16 height 10
type input "6"
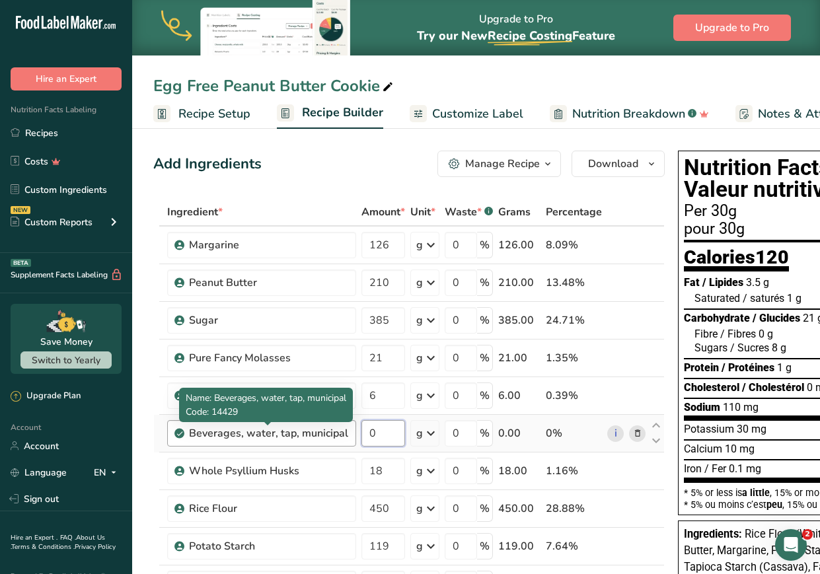
drag, startPoint x: 378, startPoint y: 436, endPoint x: 337, endPoint y: 438, distance: 41.0
click at [337, 438] on tr "Beverages, water, tap, municipal 0 g Portions 1 fl oz 1 bottle 8 fl oz 1 liter …" at bounding box center [409, 434] width 510 height 38
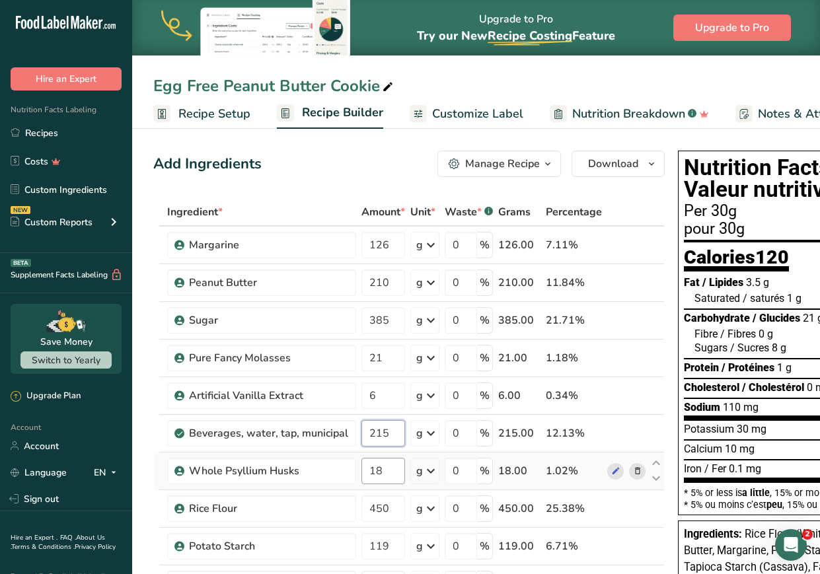
type input "215"
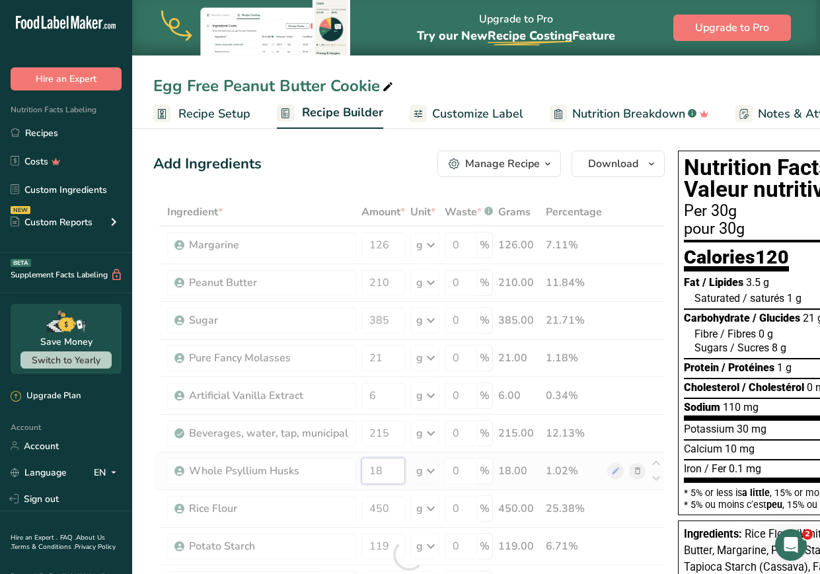
click at [383, 472] on div "Ingredient * Amount * Unit * Waste * .a-a{fill:#347362;}.b-a{fill:#fff;} Grams …" at bounding box center [409, 555] width 512 height 714
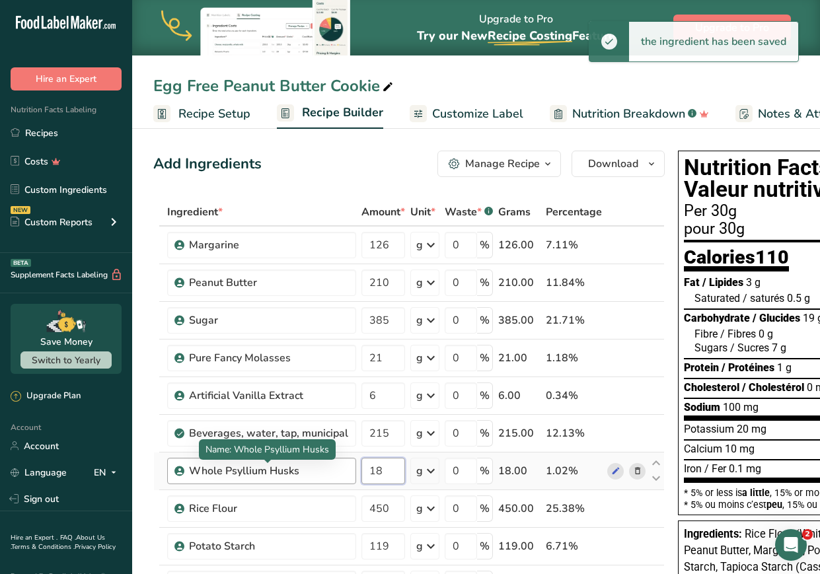
drag, startPoint x: 388, startPoint y: 472, endPoint x: 345, endPoint y: 467, distance: 43.2
click at [345, 467] on tr "Whole Psyllium Husks 18 g Weight Units g kg mg See more Volume Units l Volume u…" at bounding box center [409, 472] width 510 height 38
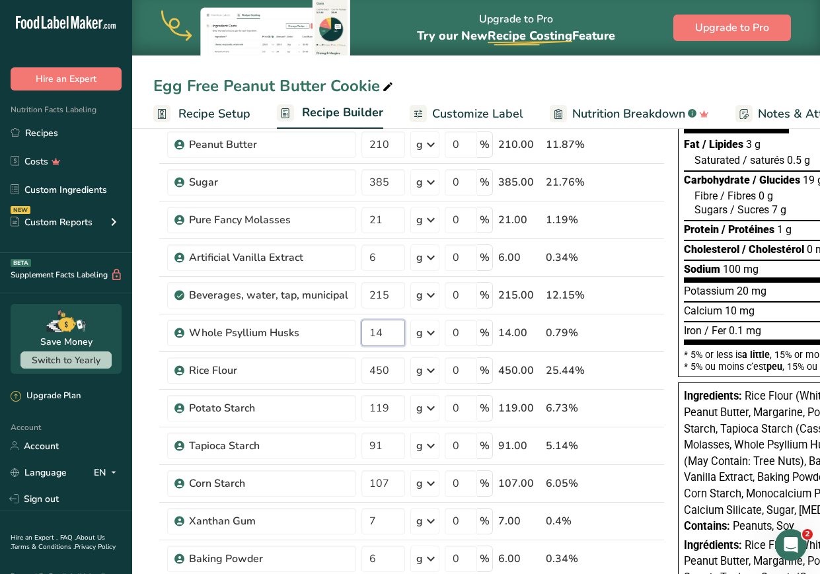
scroll to position [204, 0]
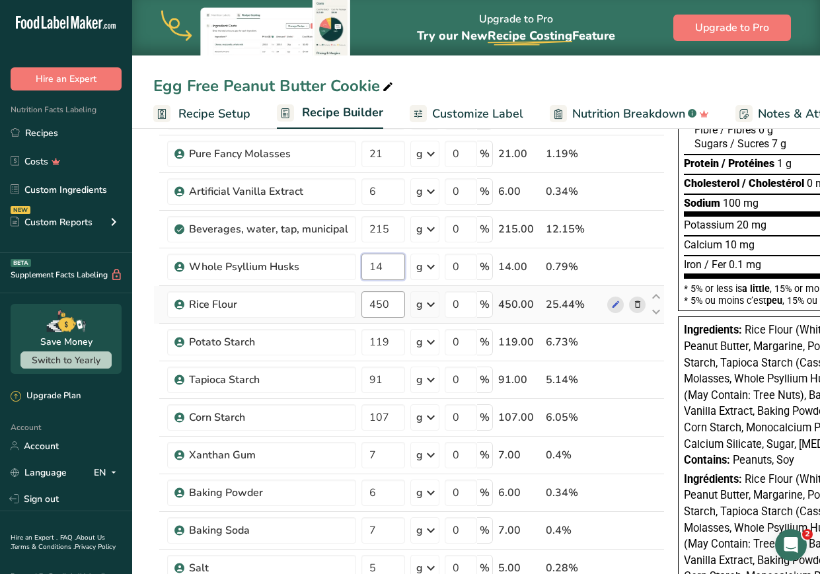
type input "14"
click at [390, 307] on div "Ingredient * Amount * Unit * Waste * .a-a{fill:#347362;}.b-a{fill:#fff;} Grams …" at bounding box center [409, 351] width 512 height 714
drag, startPoint x: 390, startPoint y: 306, endPoint x: 266, endPoint y: 292, distance: 125.0
click at [266, 292] on tr "Rice Flour 450 g Weight Units g kg mg See more Volume Units l Volume units requ…" at bounding box center [409, 305] width 510 height 38
type input "341"
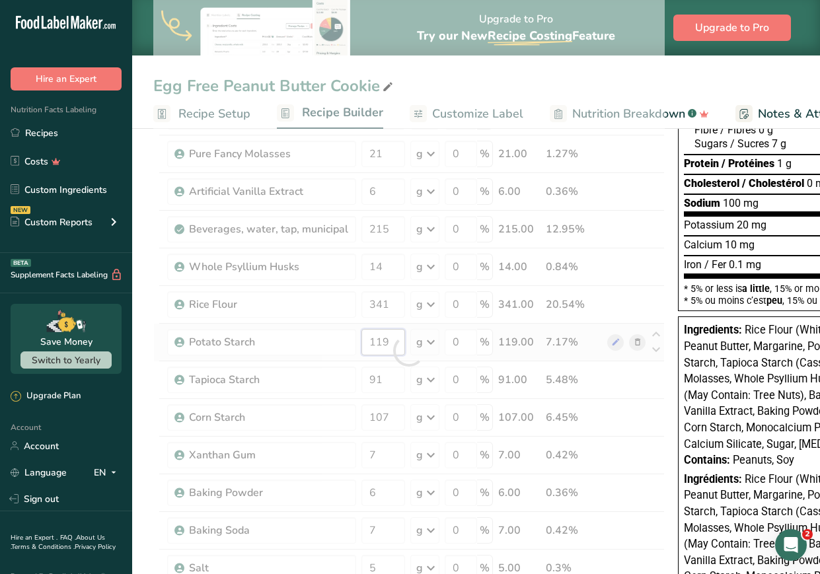
click at [334, 332] on div "Ingredient * Amount * Unit * Waste * .a-a{fill:#347362;}.b-a{fill:#fff;} Grams …" at bounding box center [409, 351] width 512 height 714
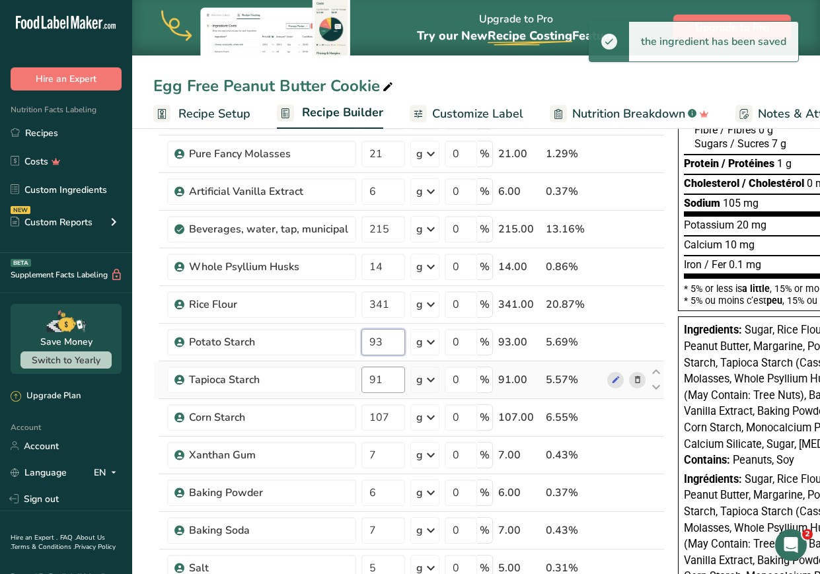
type input "93"
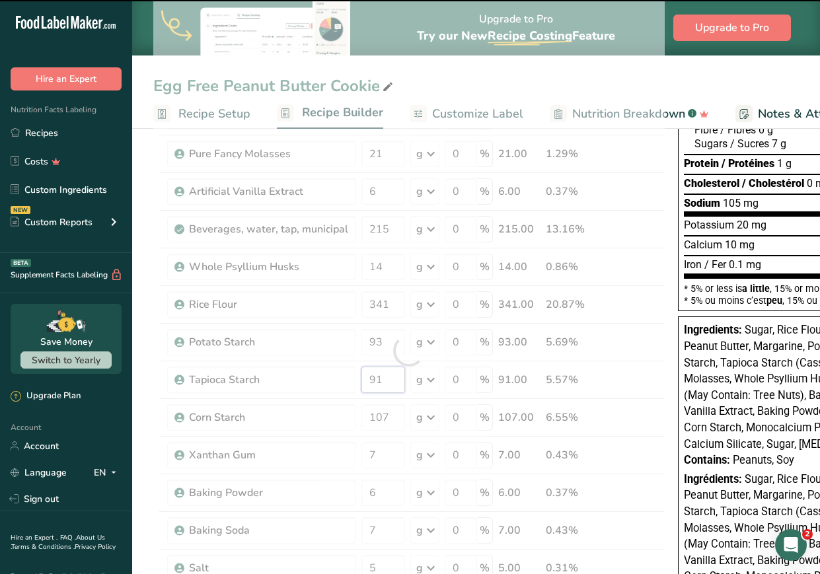
drag, startPoint x: 394, startPoint y: 375, endPoint x: 295, endPoint y: 371, distance: 98.6
click at [295, 371] on div "Ingredient * Amount * Unit * Waste * .a-a{fill:#347362;}.b-a{fill:#fff;} Grams …" at bounding box center [409, 351] width 512 height 714
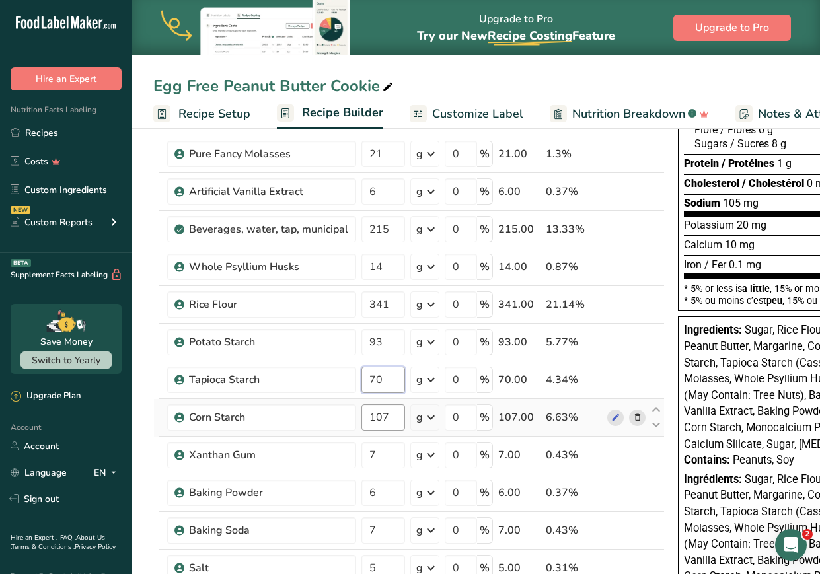
type input "70"
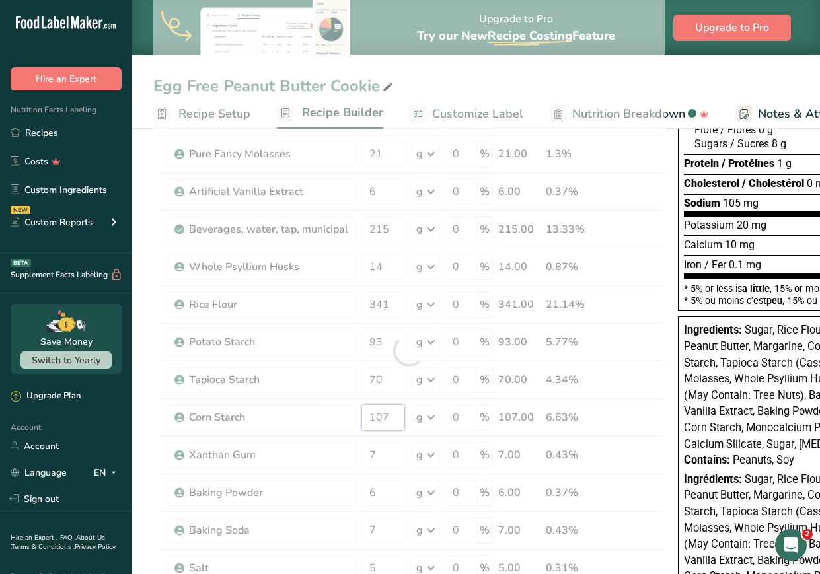
drag, startPoint x: 391, startPoint y: 418, endPoint x: 325, endPoint y: 421, distance: 66.2
click at [325, 421] on div "Ingredient * Amount * Unit * Waste * .a-a{fill:#347362;}.b-a{fill:#fff;} Grams …" at bounding box center [409, 351] width 512 height 714
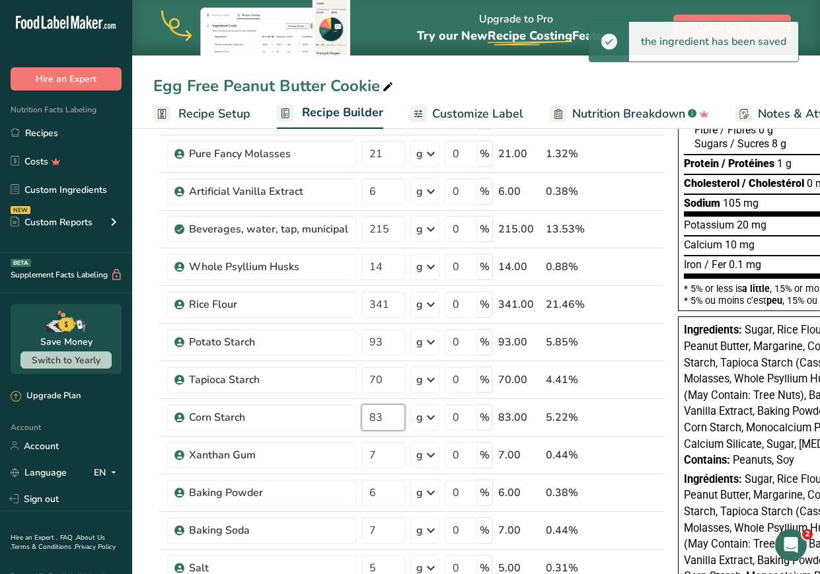
type input "83"
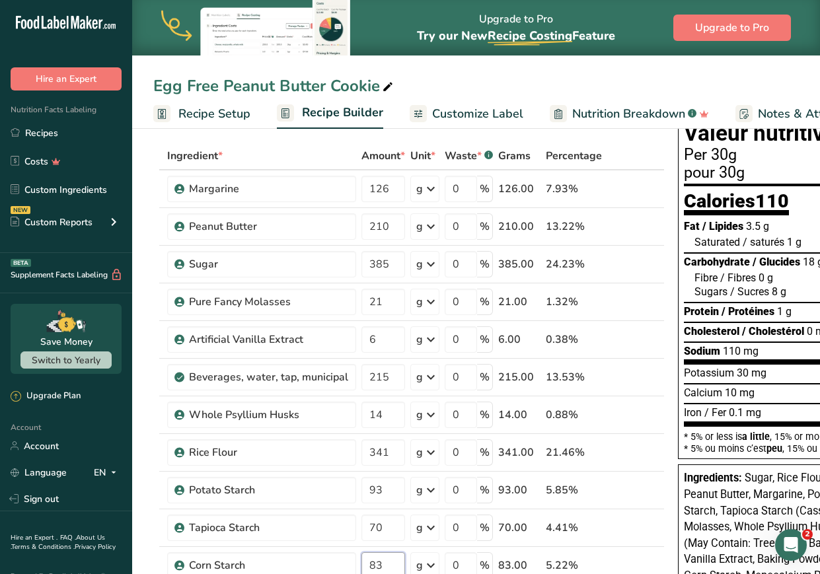
scroll to position [54, 0]
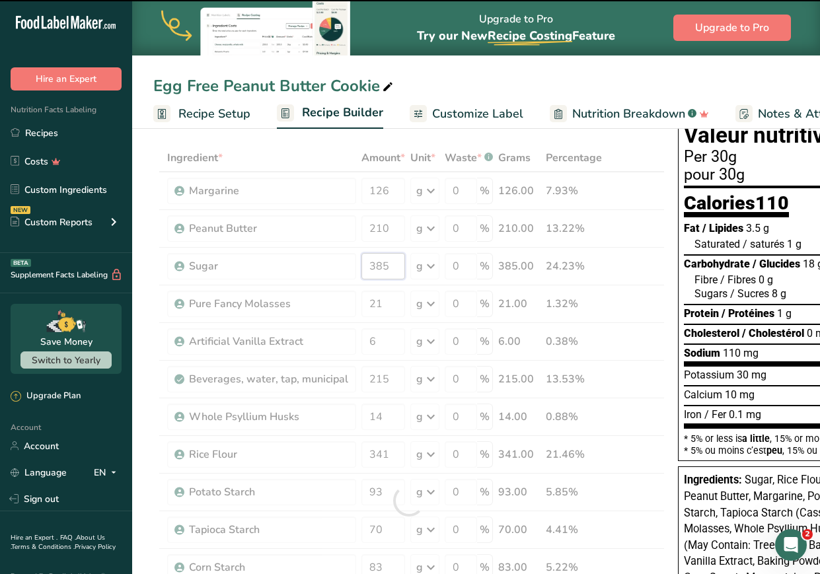
drag, startPoint x: 383, startPoint y: 271, endPoint x: 360, endPoint y: 271, distance: 23.8
click at [360, 271] on div "Ingredient * Amount * Unit * Waste * .a-a{fill:#347362;}.b-a{fill:#fff;} Grams …" at bounding box center [409, 501] width 512 height 714
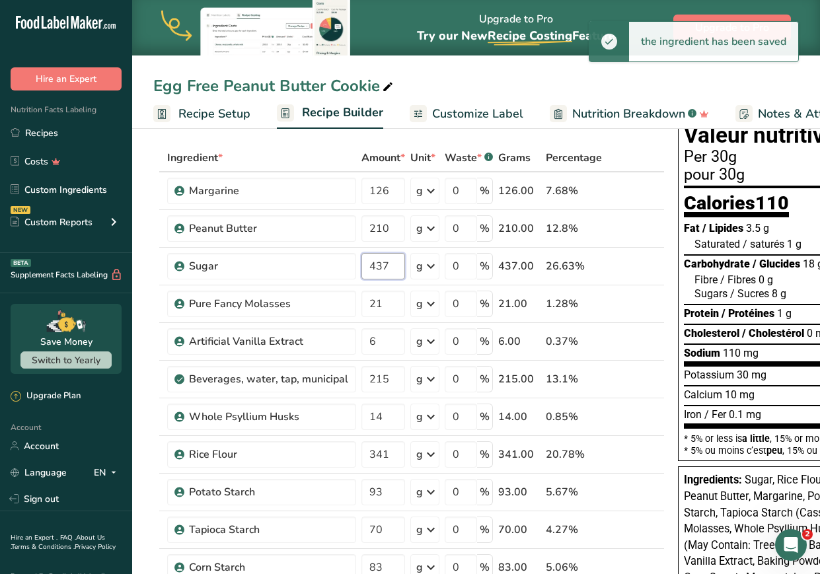
type input "437"
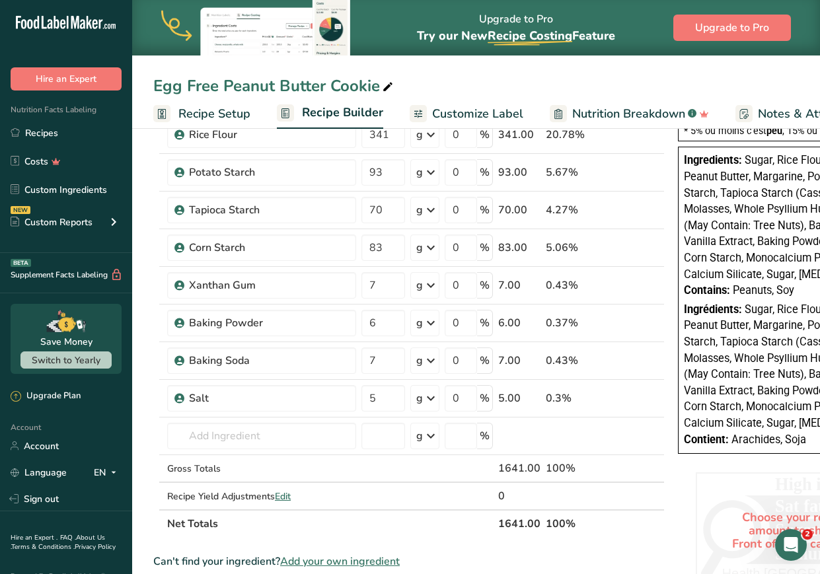
scroll to position [313, 0]
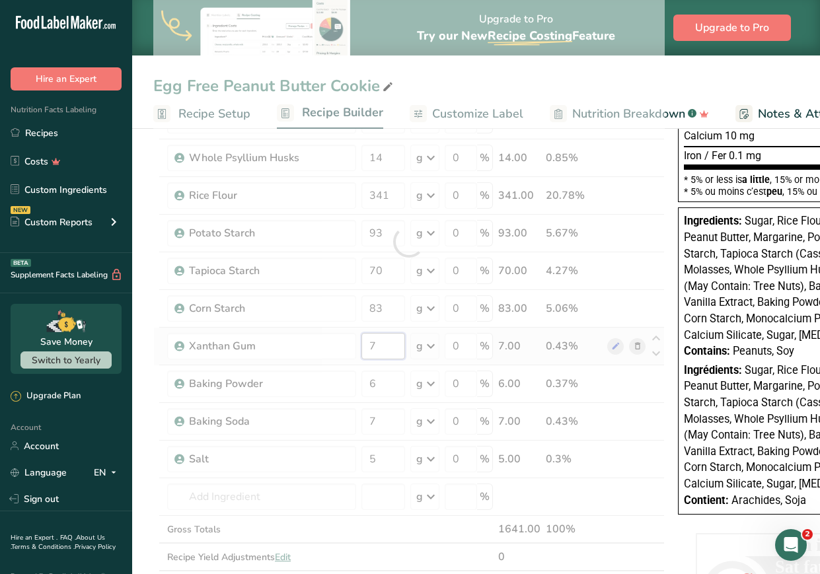
click at [305, 340] on div "Ingredient * Amount * Unit * Waste * .a-a{fill:#347362;}.b-a{fill:#fff;} Grams …" at bounding box center [409, 242] width 512 height 714
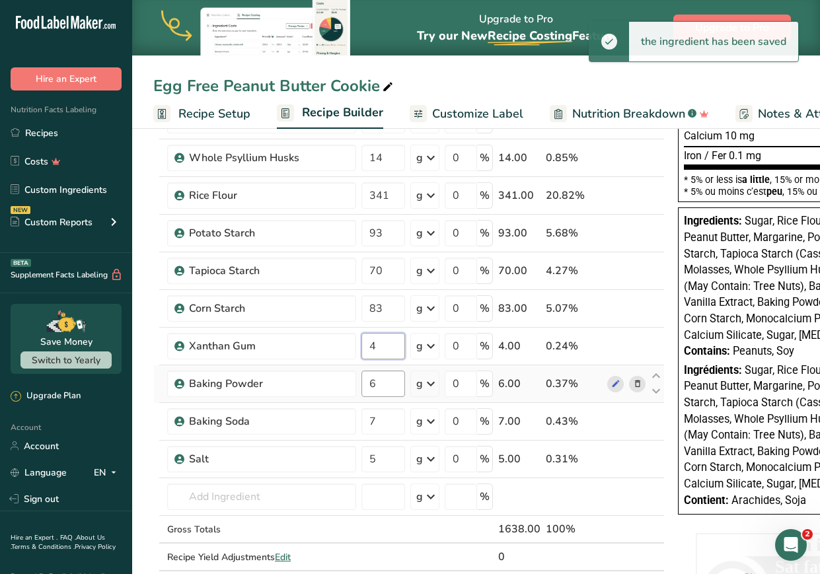
type input "4"
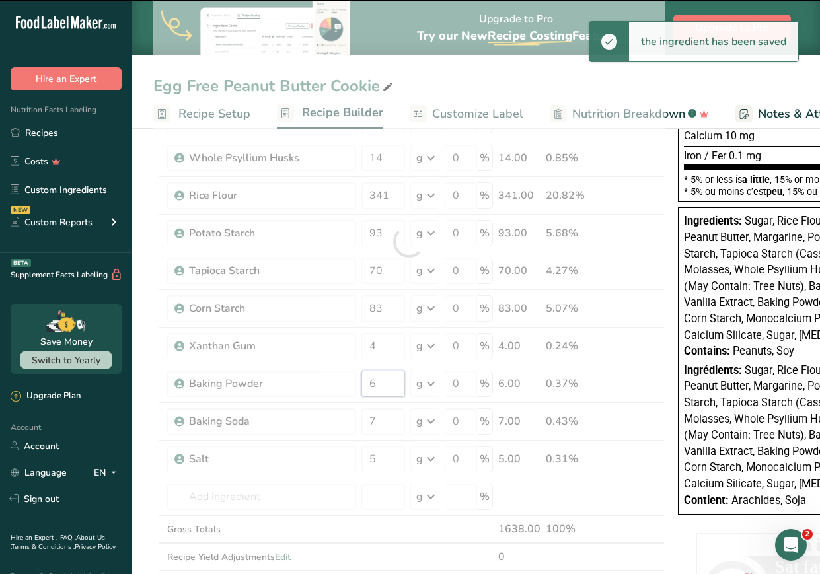
drag, startPoint x: 380, startPoint y: 373, endPoint x: 356, endPoint y: 377, distance: 24.0
click at [356, 377] on div "Ingredient * Amount * Unit * Waste * .a-a{fill:#347362;}.b-a{fill:#fff;} Grams …" at bounding box center [409, 242] width 512 height 714
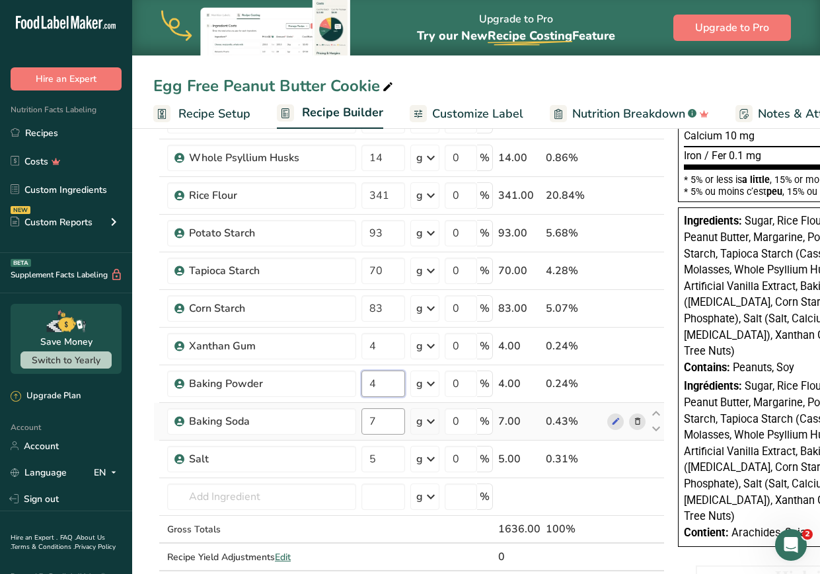
type input "4"
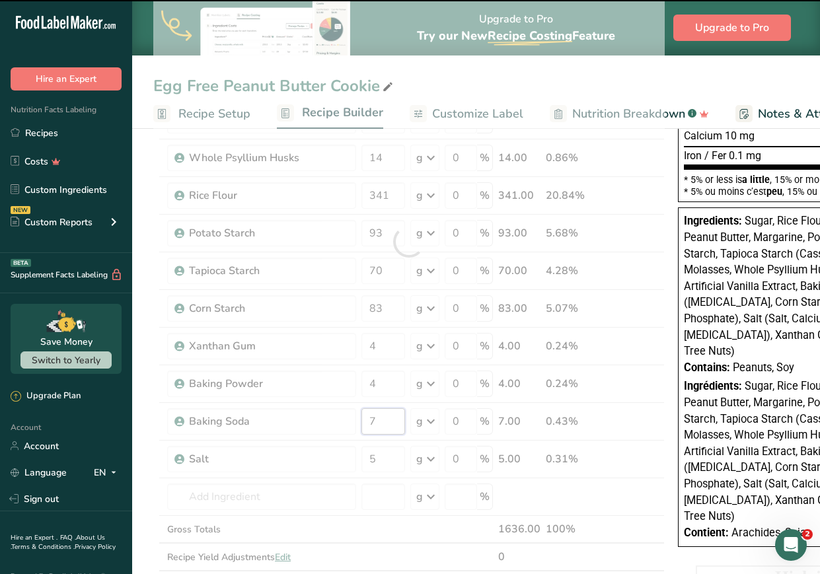
drag, startPoint x: 375, startPoint y: 418, endPoint x: 358, endPoint y: 421, distance: 16.7
click at [358, 421] on div "Ingredient * Amount * Unit * Waste * .a-a{fill:#347362;}.b-a{fill:#fff;} Grams …" at bounding box center [409, 242] width 512 height 714
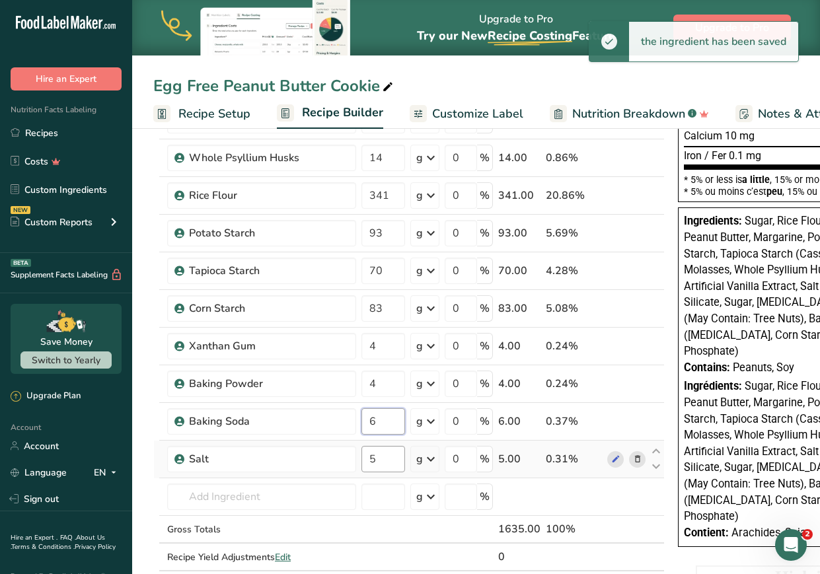
type input "6"
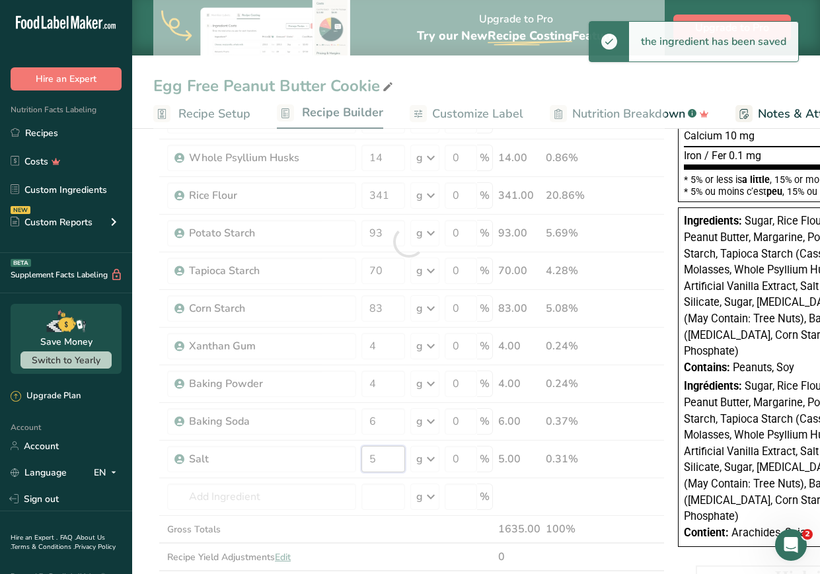
drag, startPoint x: 395, startPoint y: 449, endPoint x: 339, endPoint y: 458, distance: 56.2
click at [339, 458] on div "Ingredient * Amount * Unit * Waste * .a-a{fill:#347362;}.b-a{fill:#fff;} Grams …" at bounding box center [409, 242] width 512 height 714
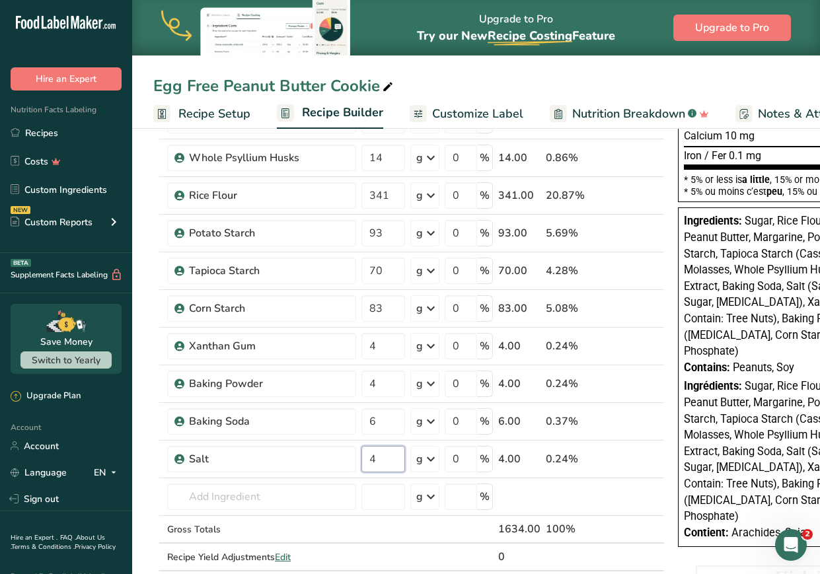
type input "4"
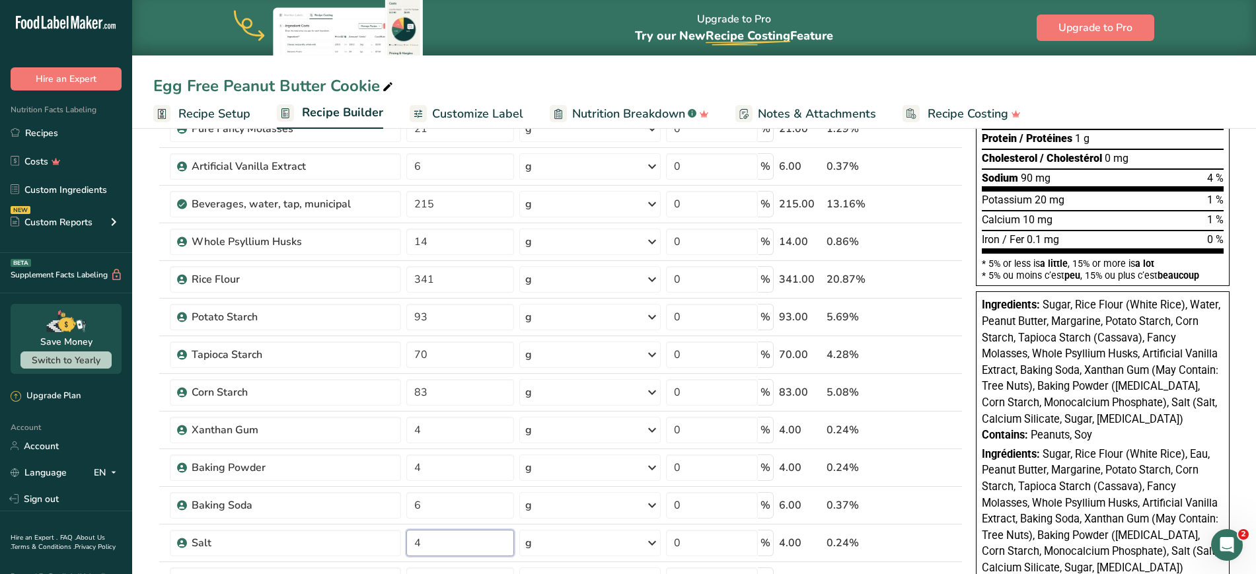
scroll to position [241, 0]
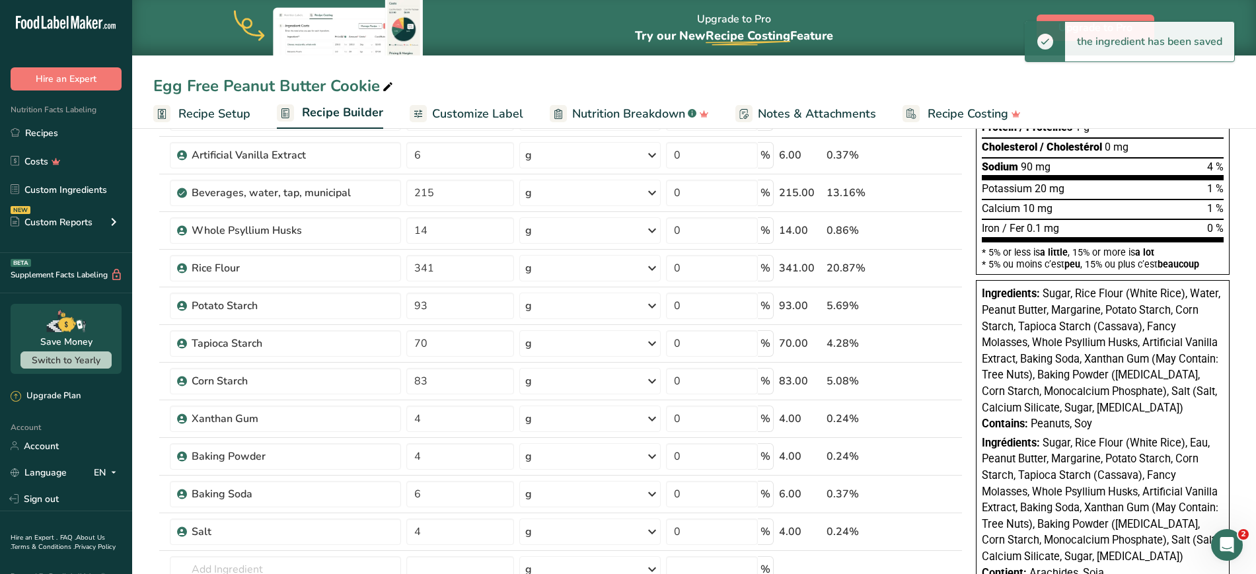
drag, startPoint x: 1095, startPoint y: 421, endPoint x: 1043, endPoint y: 292, distance: 139.1
click at [621, 292] on div "Ingredients: Sugar, Rice Flour (White Rice), Water, Peanut Butter, Margarine, P…" at bounding box center [1103, 433] width 254 height 307
copy div "Sugar, Rice Flour (White Rice), Water, Peanut Butter, Margarine, Potato Starch,…"
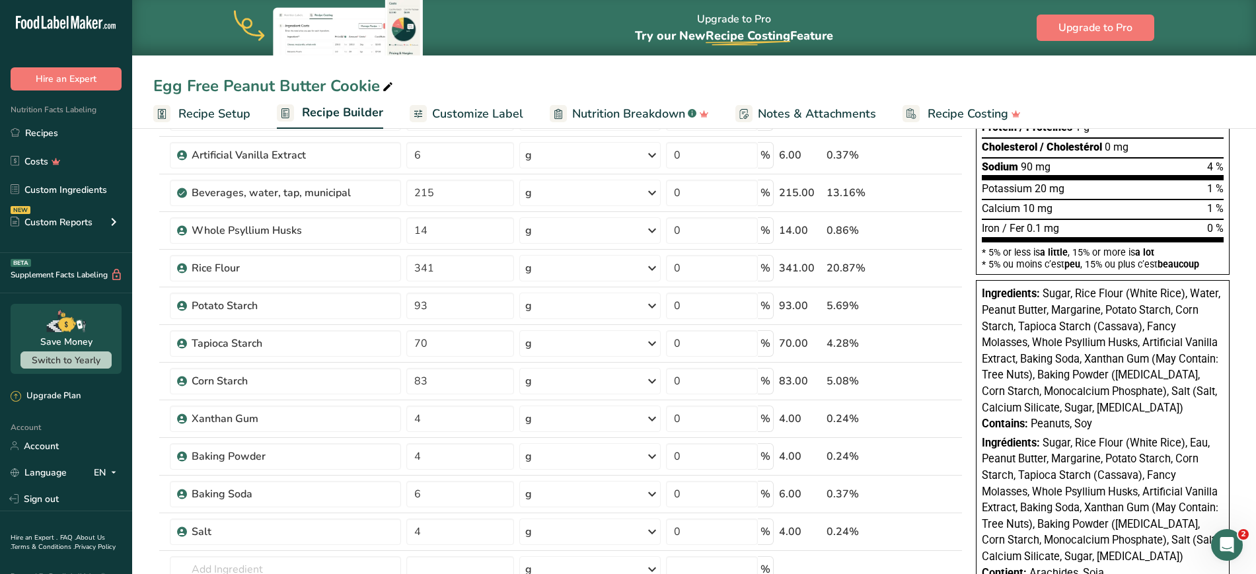
click at [446, 118] on span "Customize Label" at bounding box center [477, 114] width 91 height 18
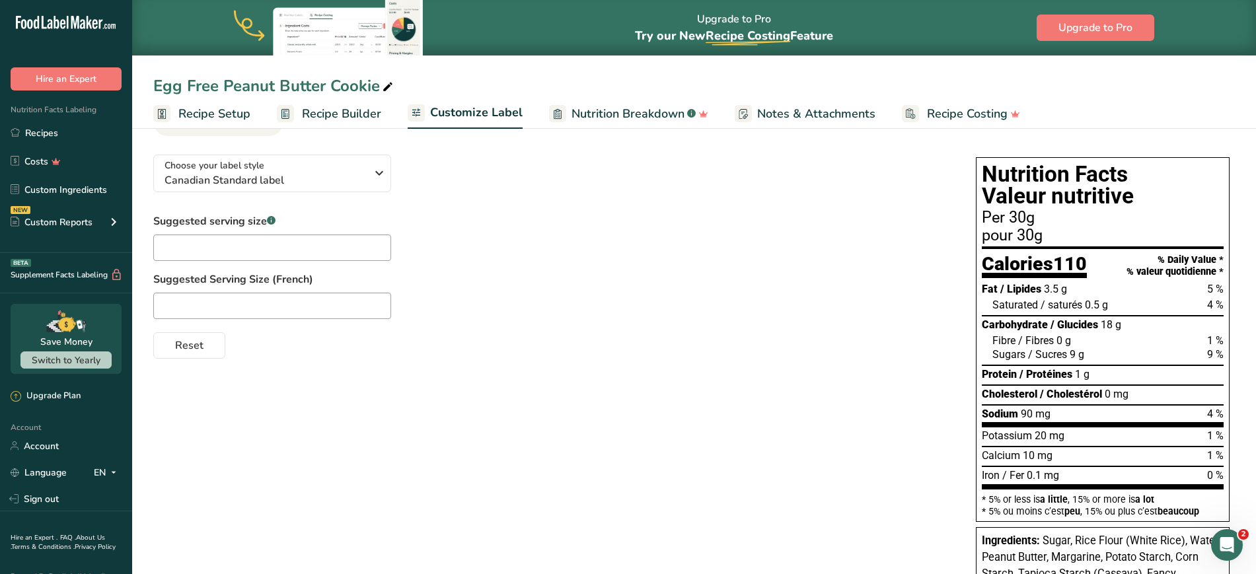
scroll to position [46, 0]
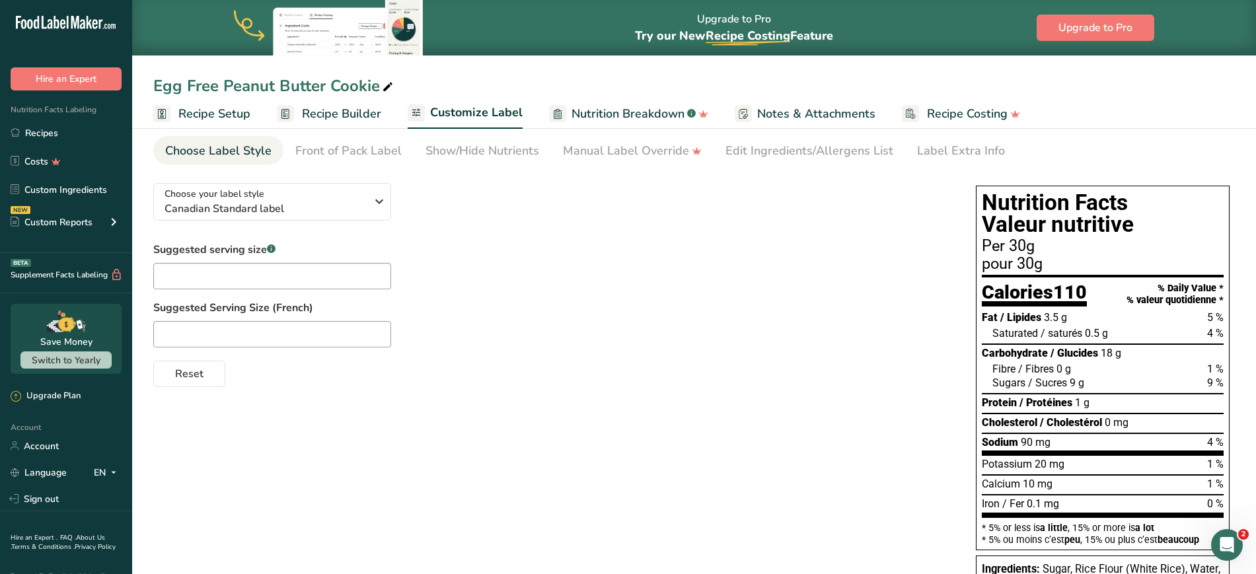
drag, startPoint x: 371, startPoint y: 151, endPoint x: 369, endPoint y: 144, distance: 6.9
click at [369, 144] on div "Front of Pack Label" at bounding box center [348, 151] width 106 height 18
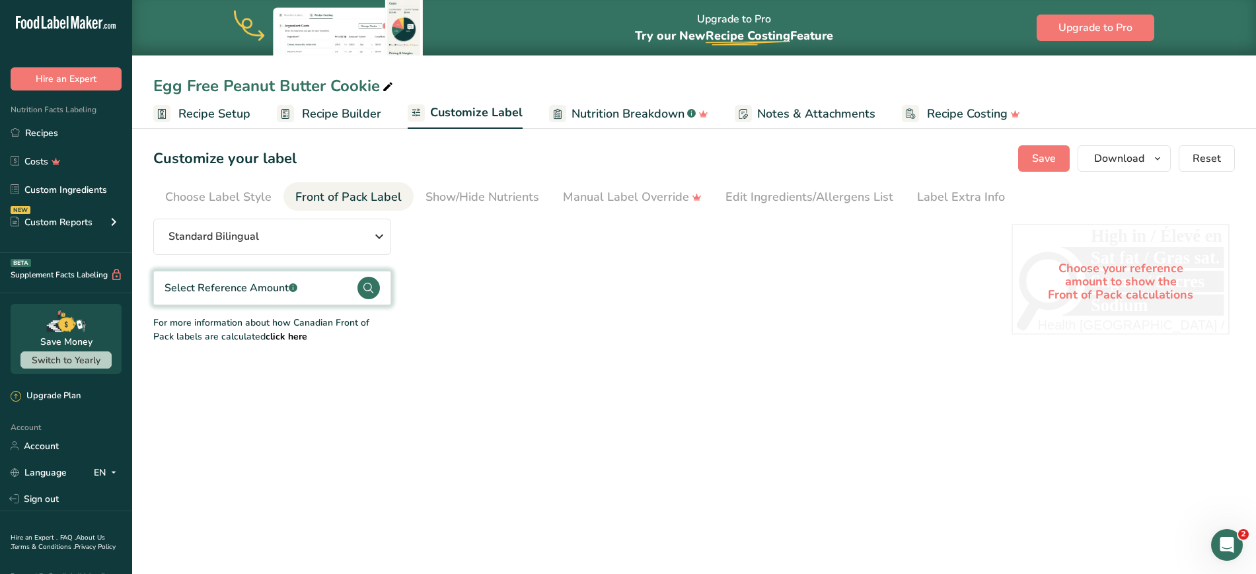
scroll to position [0, 0]
click at [278, 237] on div "Standard Bilingual" at bounding box center [272, 237] width 207 height 16
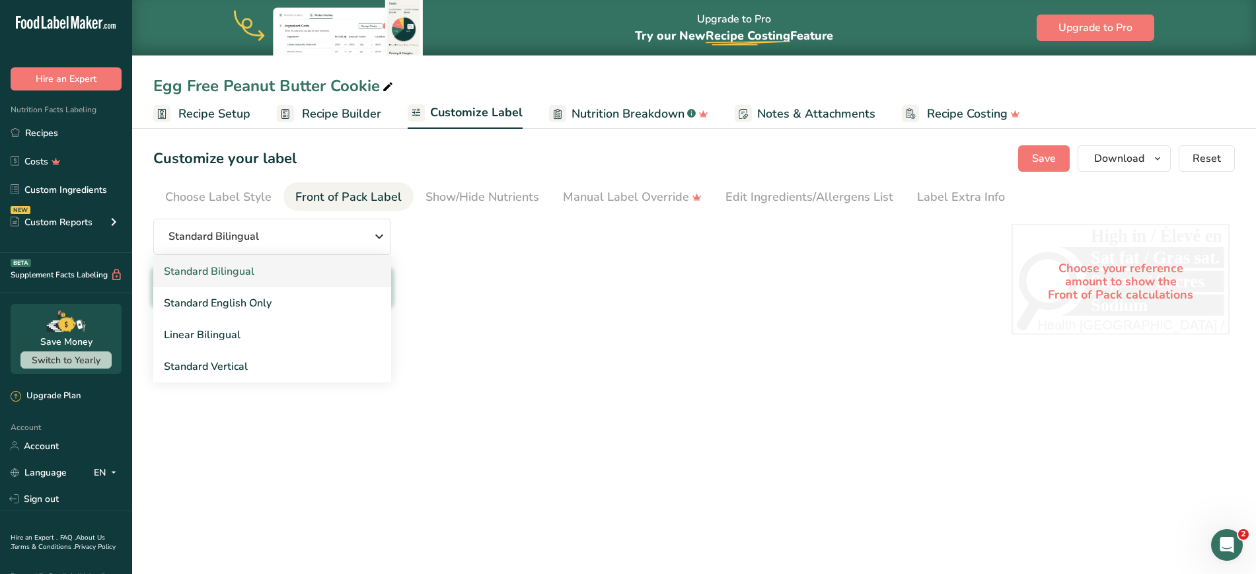
click at [262, 278] on link "Standard Bilingual" at bounding box center [272, 272] width 238 height 32
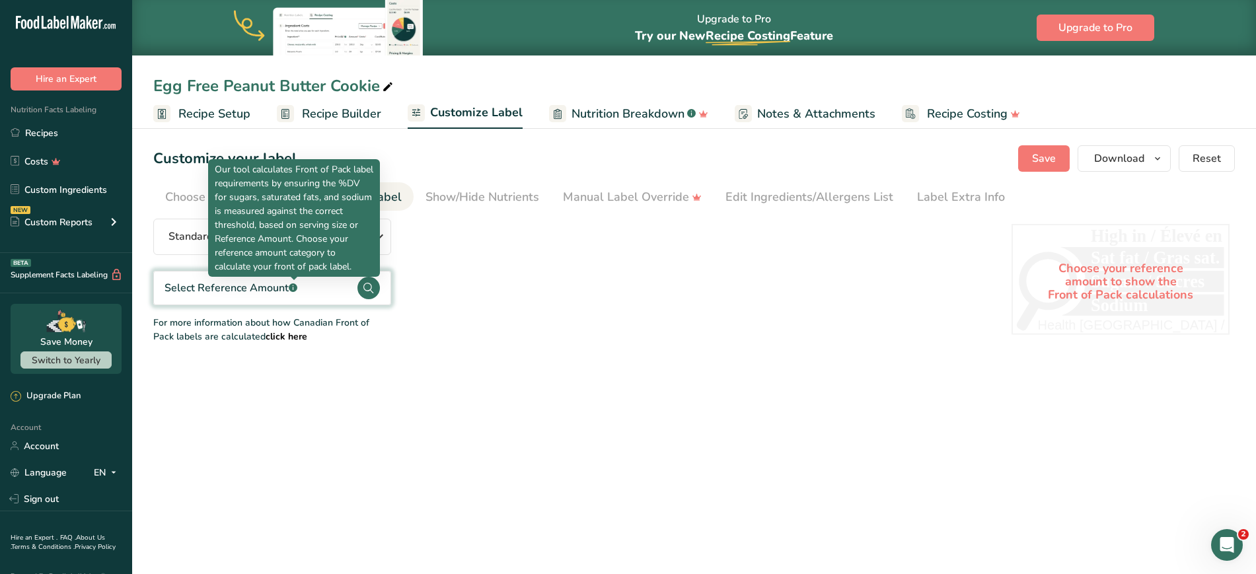
click at [291, 290] on rect at bounding box center [293, 288] width 9 height 9
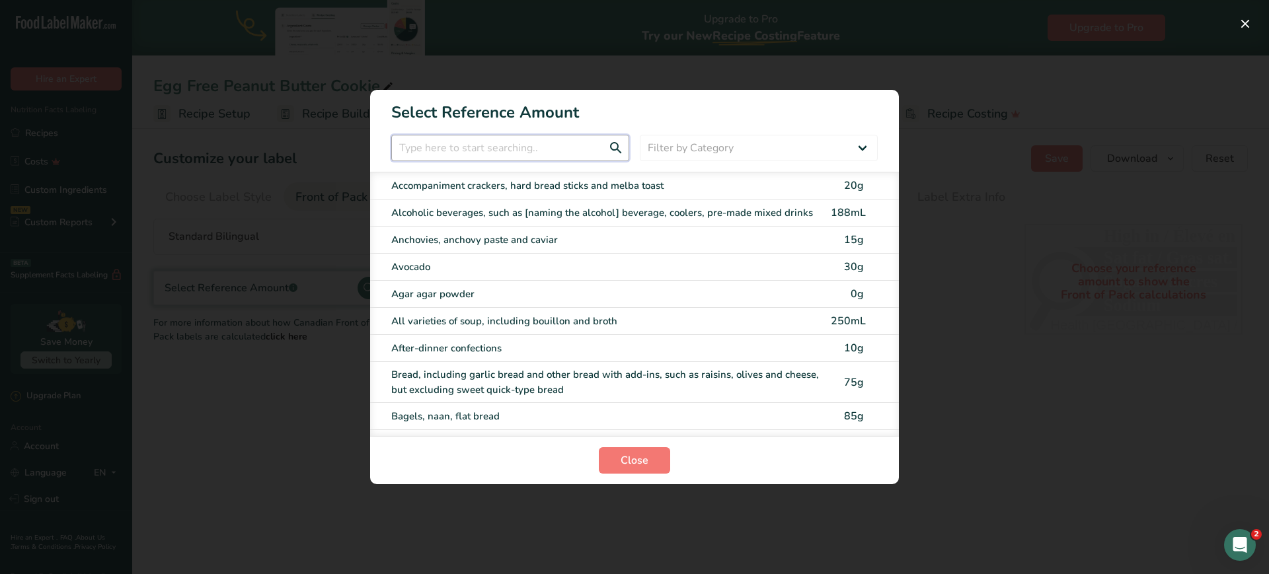
click at [463, 139] on input "FOP Category Selection Modal" at bounding box center [510, 148] width 238 height 26
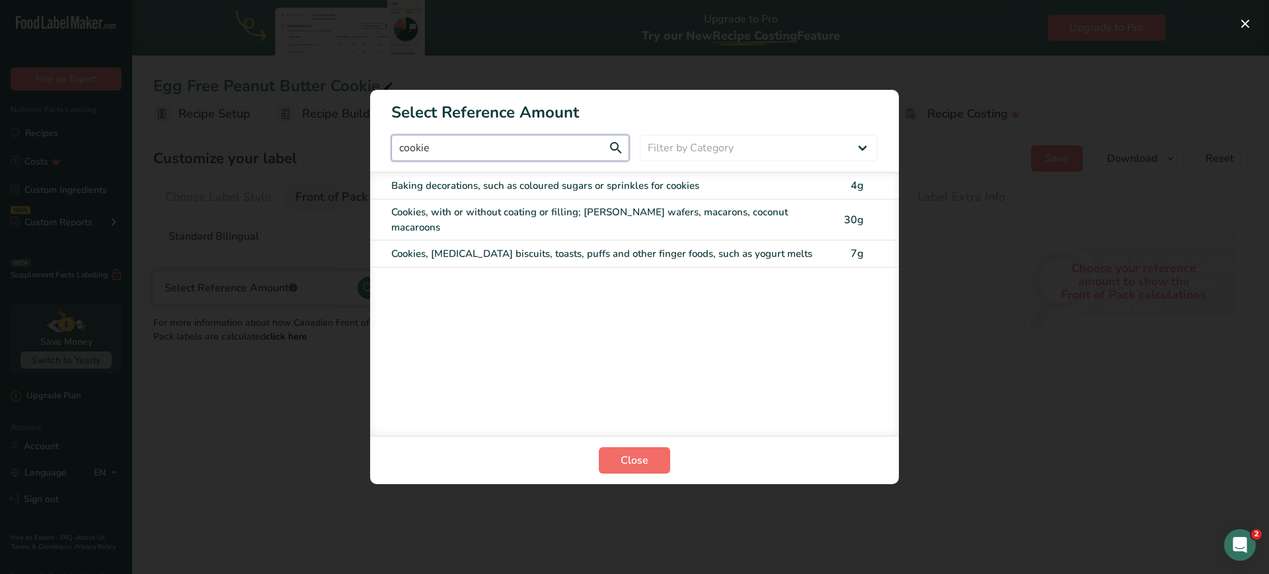
type input "cookie"
click at [621, 463] on span "Close" at bounding box center [635, 461] width 28 height 16
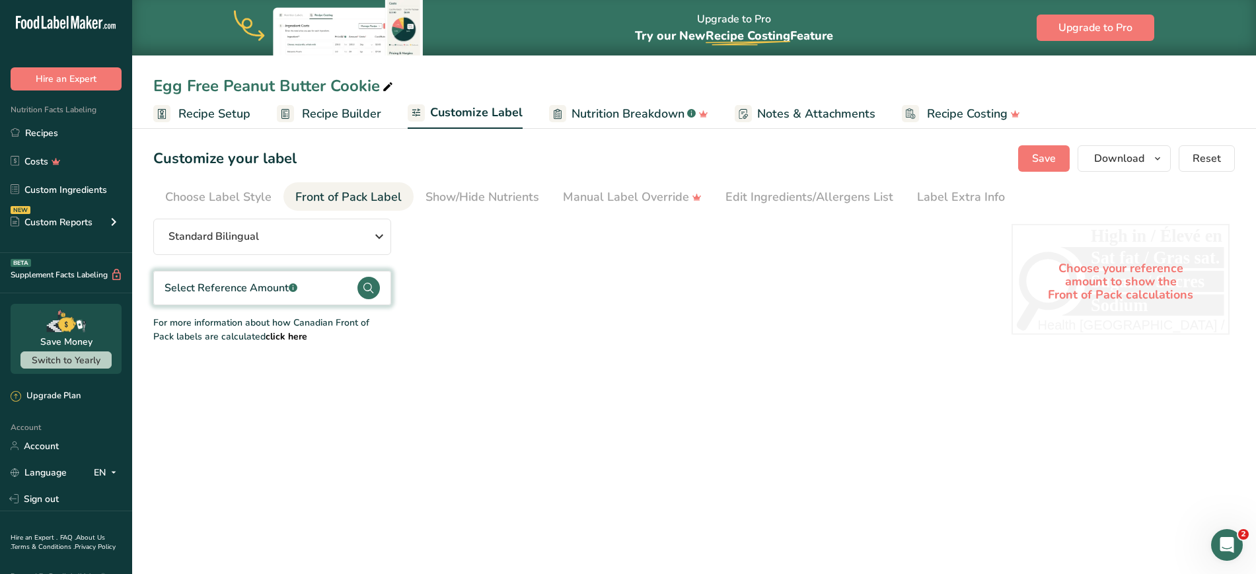
click at [362, 278] on icon at bounding box center [369, 288] width 22 height 22
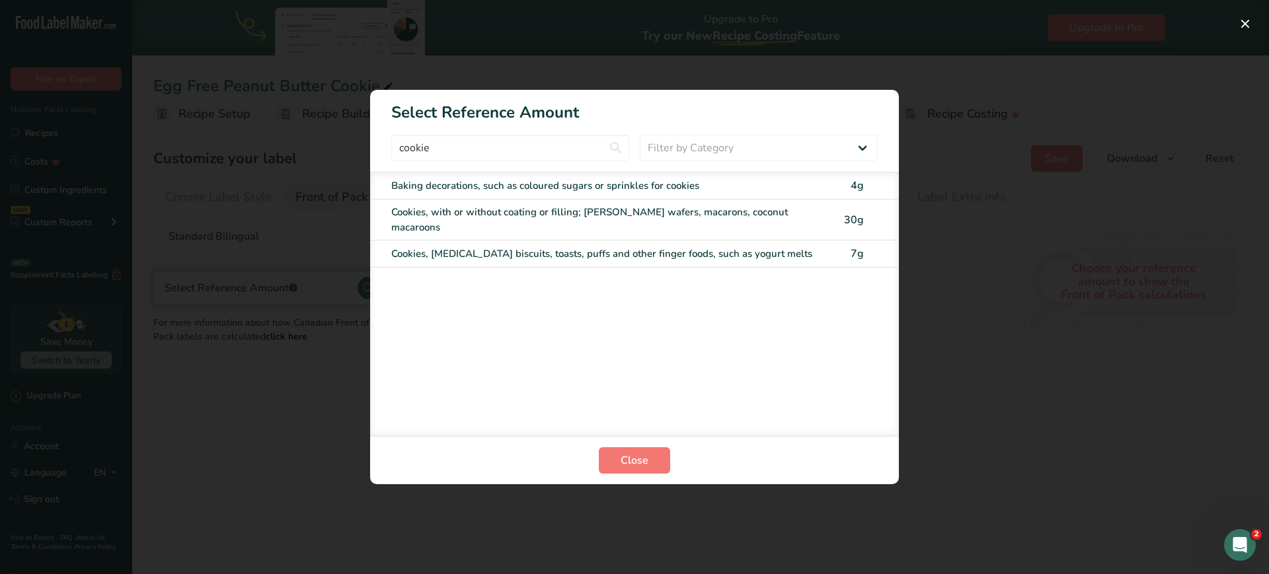
click at [429, 212] on div "Cookies, with or without coating or filling; [PERSON_NAME] wafers, macarons, co…" at bounding box center [607, 220] width 432 height 30
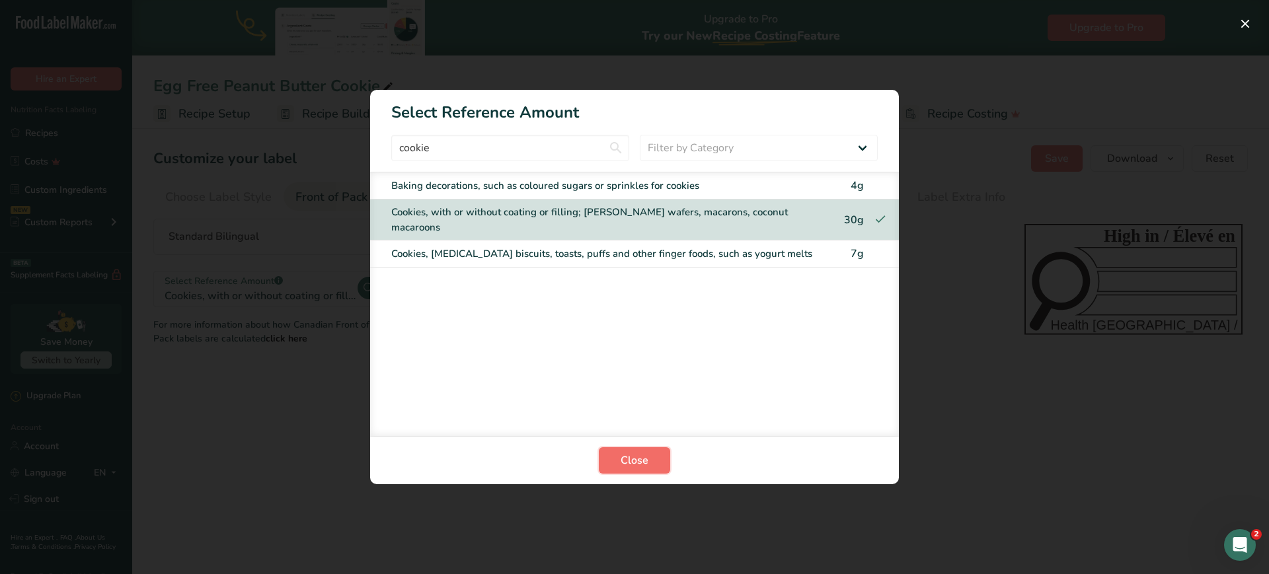
click at [621, 462] on span "Close" at bounding box center [635, 461] width 28 height 16
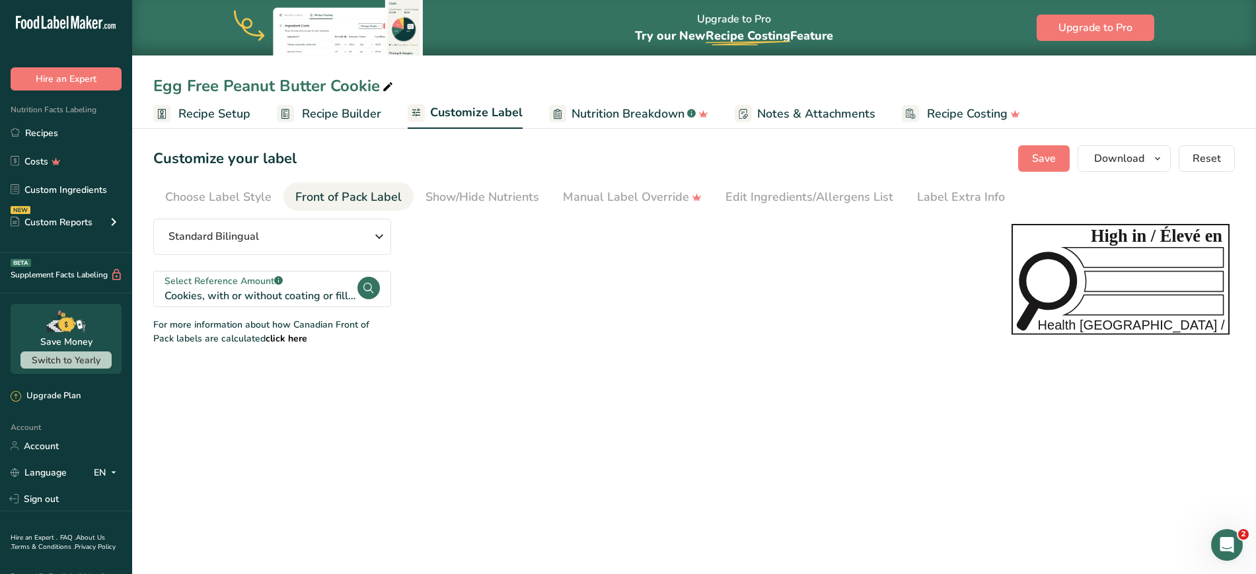
click at [621, 401] on main "Upgrade to Pro Try our New Recipe Costing .a-29{fill:none;stroke-linecap:round;…" at bounding box center [628, 287] width 1256 height 574
click at [196, 189] on div "Choose Label Style" at bounding box center [218, 197] width 106 height 18
